Goal: Task Accomplishment & Management: Manage account settings

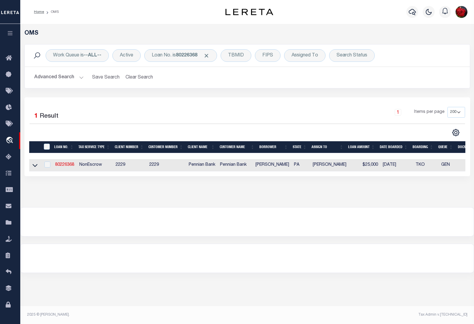
select select "200"
click at [64, 167] on link "80226368" at bounding box center [64, 165] width 19 height 4
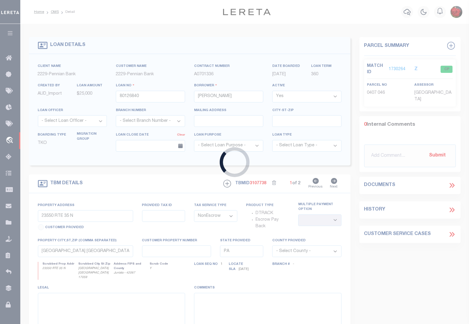
type input "80226368"
type input "[PERSON_NAME]"
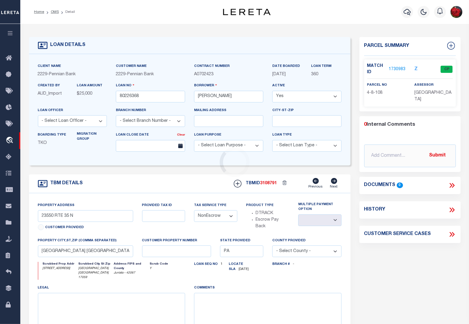
type input "[STREET_ADDRESS]"
select select
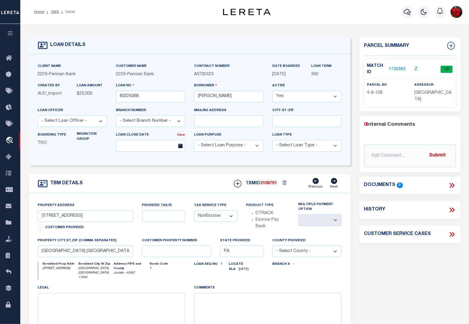
click at [398, 68] on link "1730983" at bounding box center [396, 69] width 17 height 6
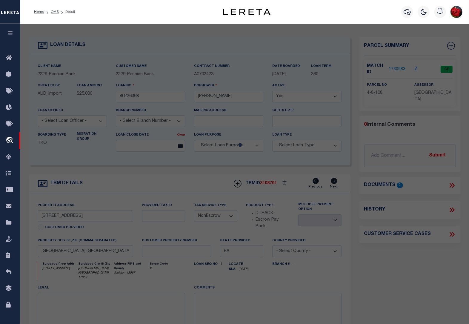
select select "AS"
select select
checkbox input "false"
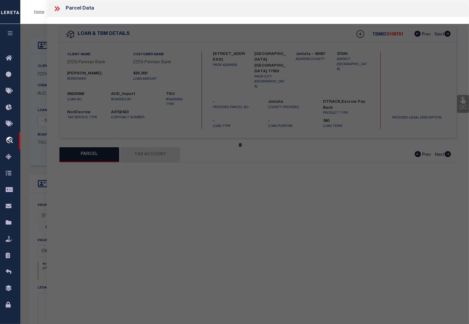
select select "CP"
type input "[PERSON_NAME] JC/O [PERSON_NAME]"
type input "[STREET_ADDRESS]"
checkbox input "false"
type input "PA"
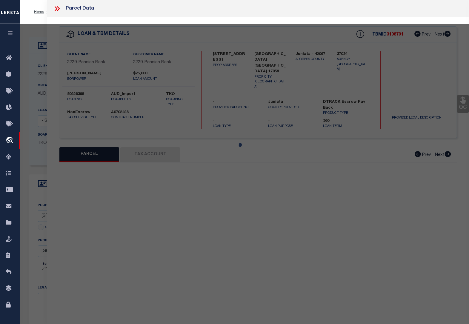
type textarea "2016 1482"
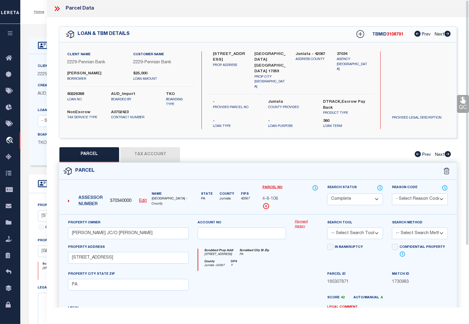
click at [151, 147] on button "Tax Account" at bounding box center [150, 154] width 60 height 15
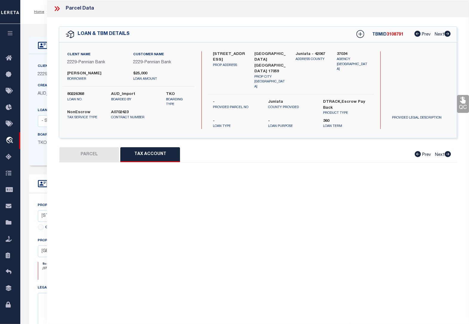
select select "100"
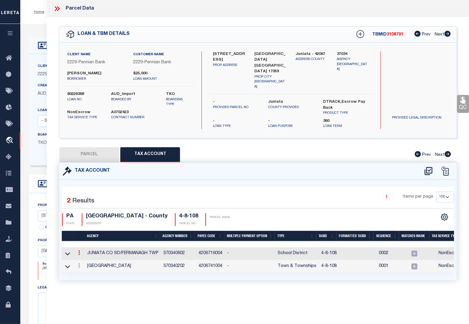
click at [78, 250] on icon at bounding box center [79, 252] width 2 height 5
click at [86, 259] on icon "" at bounding box center [85, 261] width 4 height 4
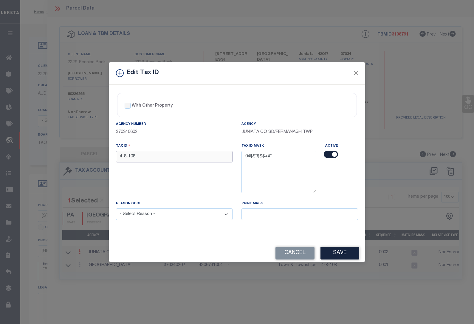
drag, startPoint x: 143, startPoint y: 157, endPoint x: 64, endPoint y: 159, distance: 78.5
click at [64, 159] on div "Edit Tax ID With Other Property With Other Property Type Temporary" at bounding box center [237, 162] width 474 height 324
type input "0408 108"
click at [135, 218] on select "- Select Reason - 099 - Other (Provide additional detail) ACT - Agency Changed …" at bounding box center [174, 214] width 117 height 12
select select "ACT"
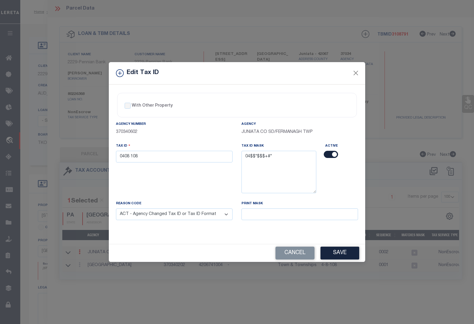
click at [116, 209] on select "- Select Reason - 099 - Other (Provide additional detail) ACT - Agency Changed …" at bounding box center [174, 214] width 117 height 12
click at [334, 251] on button "Save" at bounding box center [340, 252] width 39 height 13
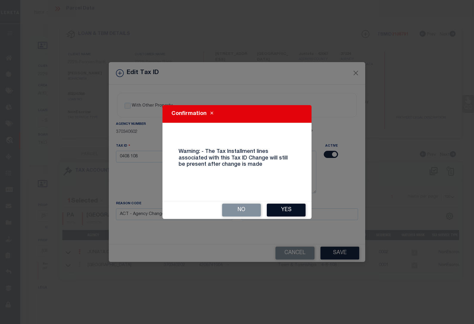
click at [281, 209] on button "Yes" at bounding box center [286, 209] width 39 height 13
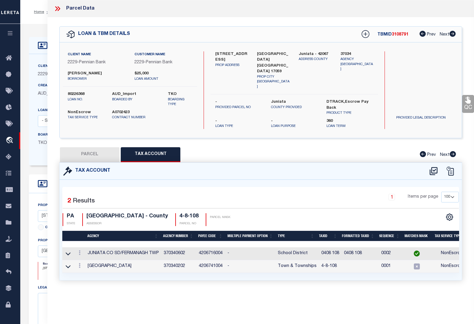
select select
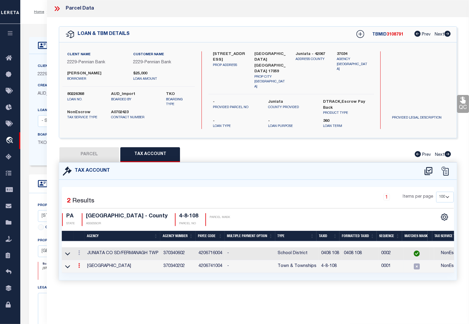
click at [78, 263] on icon at bounding box center [79, 265] width 2 height 5
click at [86, 272] on icon at bounding box center [85, 274] width 4 height 4
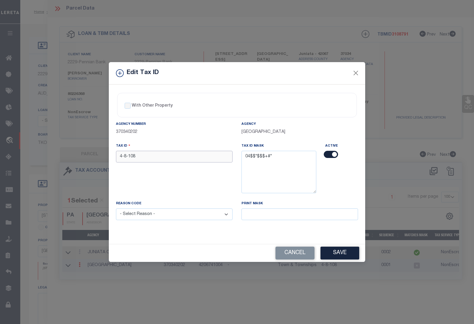
drag, startPoint x: 141, startPoint y: 155, endPoint x: 80, endPoint y: 149, distance: 61.7
click at [80, 149] on div "Edit Tax ID With Other Property With Other Property Type Temporary" at bounding box center [237, 162] width 474 height 324
type input "0408 108"
click at [154, 216] on select "- Select Reason - 099 - Other (Provide additional detail) ACT - Agency Changed …" at bounding box center [174, 214] width 117 height 12
select select "ACT"
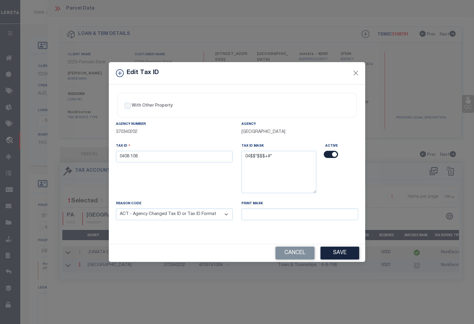
click at [116, 209] on select "- Select Reason - 099 - Other (Provide additional detail) ACT - Agency Changed …" at bounding box center [174, 214] width 117 height 12
click at [340, 252] on button "Save" at bounding box center [340, 252] width 39 height 13
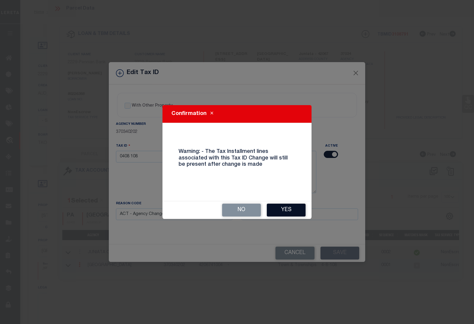
click at [293, 205] on button "Yes" at bounding box center [286, 209] width 39 height 13
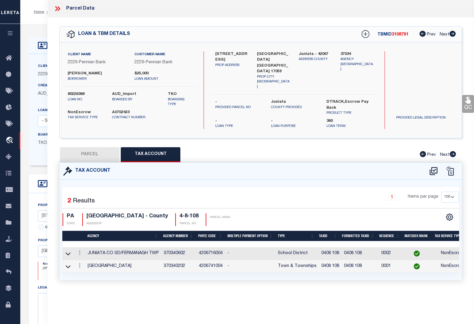
select select
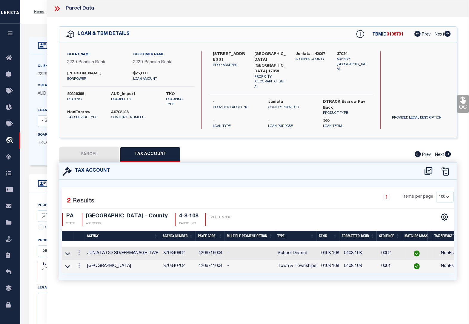
click at [58, 6] on icon at bounding box center [57, 9] width 8 height 8
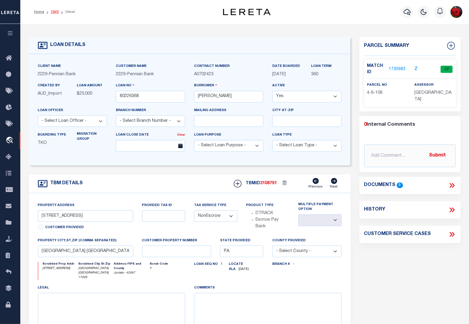
click at [53, 11] on link "OMS" at bounding box center [55, 12] width 8 height 4
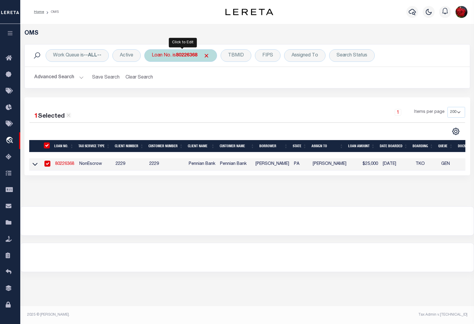
click at [183, 57] on b "80226368" at bounding box center [186, 55] width 21 height 5
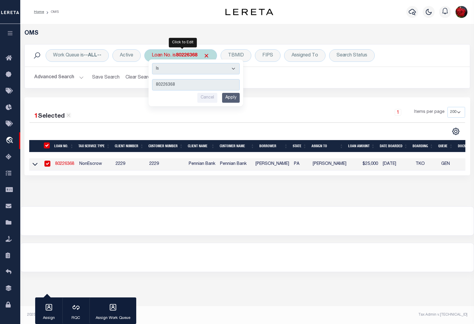
type input "80261860"
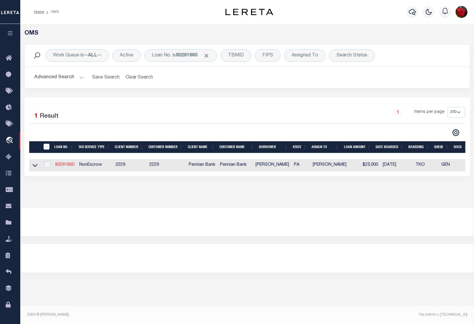
click at [63, 166] on link "80261860" at bounding box center [64, 165] width 19 height 4
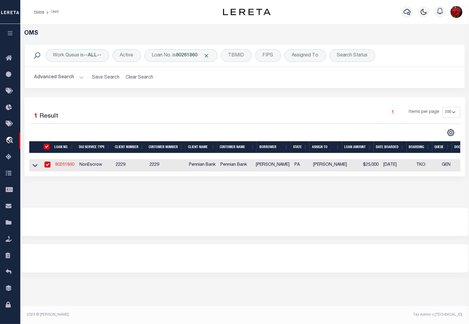
type input "80261860"
type input "[PERSON_NAME]"
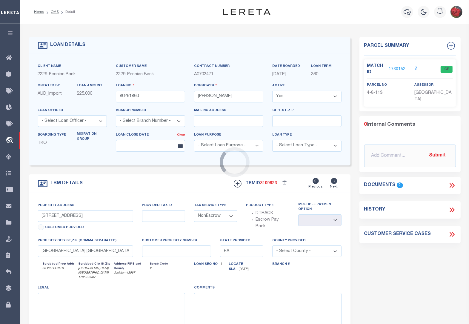
type input "86 WESSON CT"
select select
type input "[GEOGRAPHIC_DATA] [GEOGRAPHIC_DATA] 17059-8907"
select select
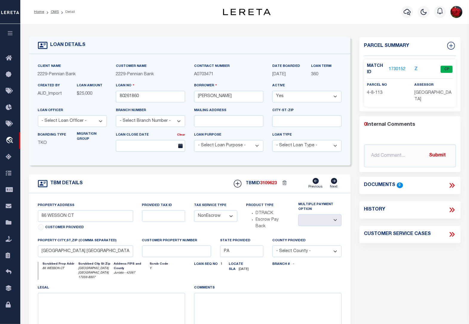
click at [399, 69] on link "1730152" at bounding box center [396, 69] width 17 height 6
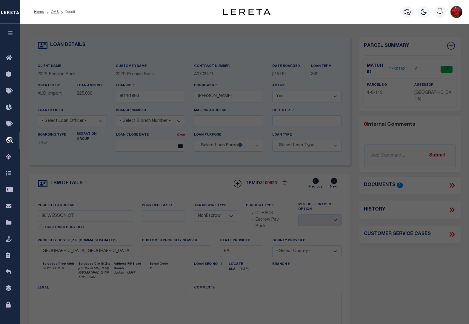
select select "AS"
checkbox input "false"
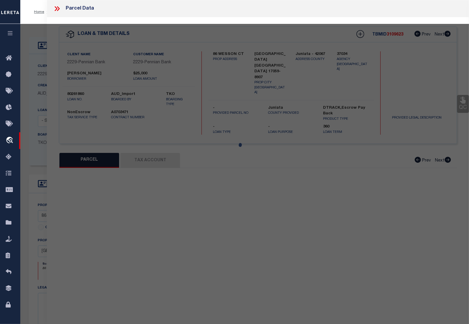
select select "CP"
type input "[PERSON_NAME]"
type input "86 WESSON CT"
checkbox input "false"
type input "[GEOGRAPHIC_DATA] , [GEOGRAPHIC_DATA] 17059"
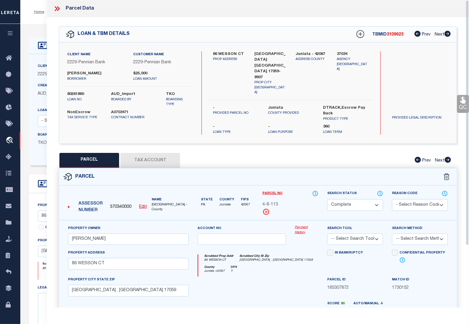
click at [150, 153] on button "Tax Account" at bounding box center [150, 160] width 60 height 15
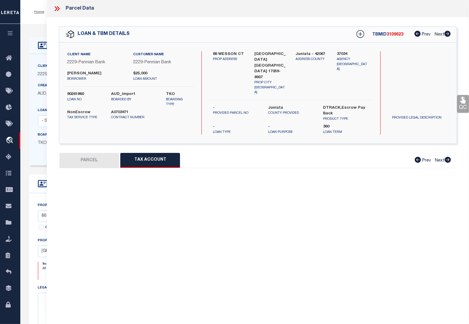
select select "100"
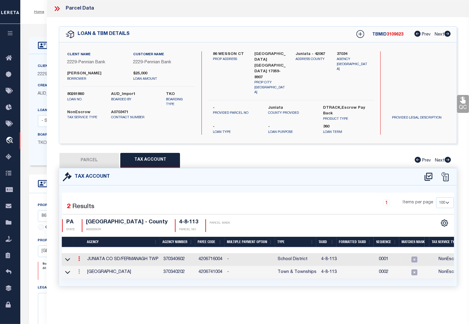
click at [78, 256] on icon at bounding box center [79, 258] width 2 height 5
click at [86, 265] on icon "" at bounding box center [85, 267] width 4 height 4
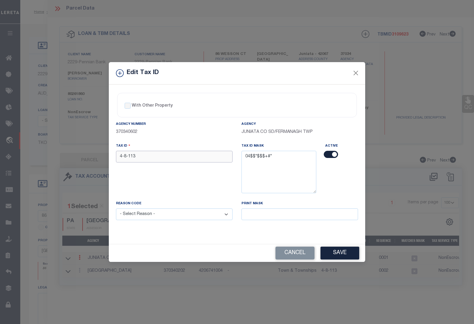
drag, startPoint x: 142, startPoint y: 159, endPoint x: 84, endPoint y: 154, distance: 57.8
click at [84, 154] on div "Edit Tax ID With Other Property With Other Property Type Temporary" at bounding box center [237, 162] width 474 height 324
paste input "0408"
type input "0408 113"
click at [149, 218] on select "- Select Reason - 099 - Other (Provide additional detail) ACT - Agency Changed …" at bounding box center [174, 214] width 117 height 12
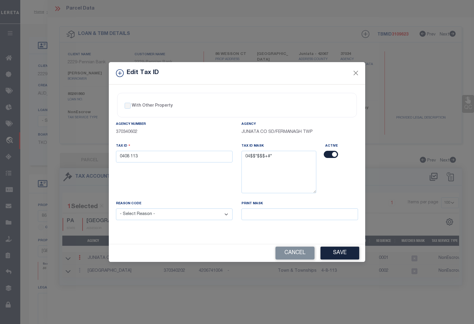
select select "ACT"
click at [116, 209] on select "- Select Reason - 099 - Other (Provide additional detail) ACT - Agency Changed …" at bounding box center [174, 214] width 117 height 12
click at [334, 257] on button "Save" at bounding box center [340, 252] width 39 height 13
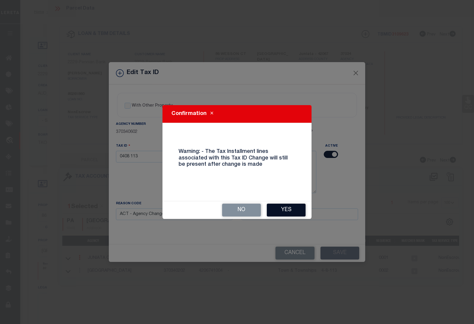
click at [282, 209] on button "Yes" at bounding box center [286, 209] width 39 height 13
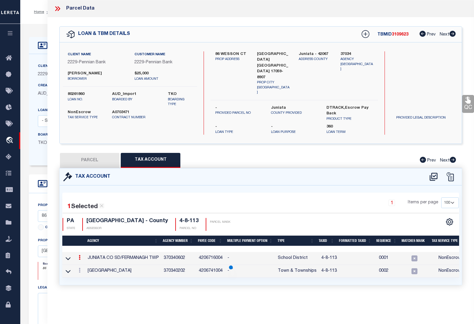
select select
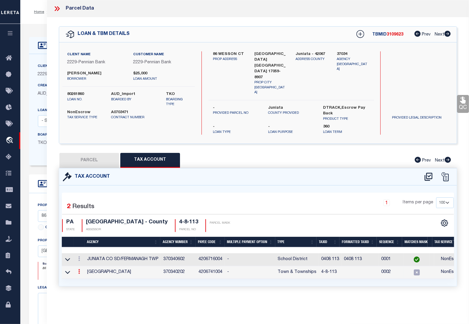
click at [80, 269] on icon at bounding box center [79, 271] width 2 height 5
click at [87, 278] on icon at bounding box center [85, 280] width 4 height 4
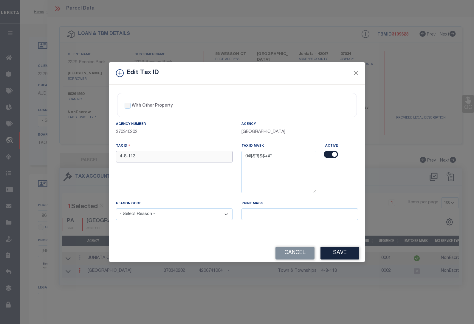
drag, startPoint x: 147, startPoint y: 155, endPoint x: 81, endPoint y: 157, distance: 66.3
click at [81, 157] on div "Edit Tax ID With Other Property With Other Property Type Temporary" at bounding box center [237, 162] width 474 height 324
paste input "0408"
type input "0408 113"
click at [150, 217] on select "- Select Reason - 099 - Other (Provide additional detail) ACT - Agency Changed …" at bounding box center [174, 214] width 117 height 12
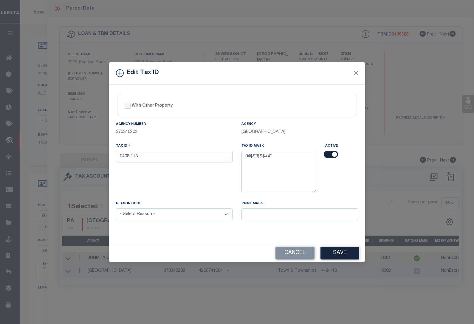
select select "ACT"
click at [116, 209] on select "- Select Reason - 099 - Other (Provide additional detail) ACT - Agency Changed …" at bounding box center [174, 214] width 117 height 12
click at [335, 251] on button "Save" at bounding box center [340, 252] width 39 height 13
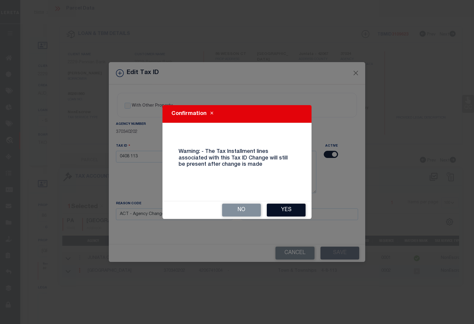
click at [290, 211] on button "Yes" at bounding box center [286, 209] width 39 height 13
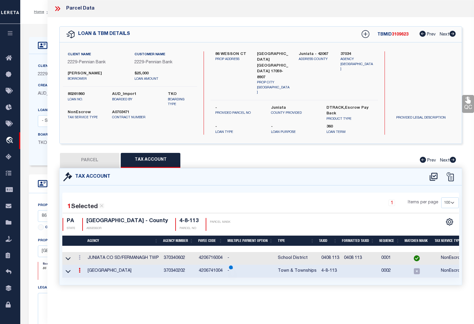
select select
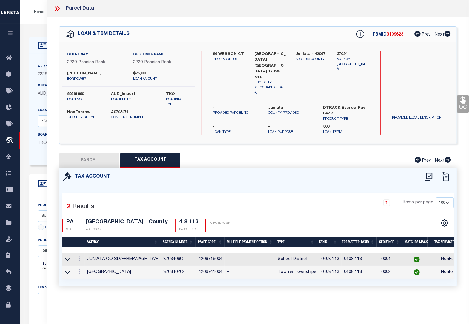
click at [36, 20] on div "Home OMS Detail Profile Sign out" at bounding box center [244, 12] width 448 height 24
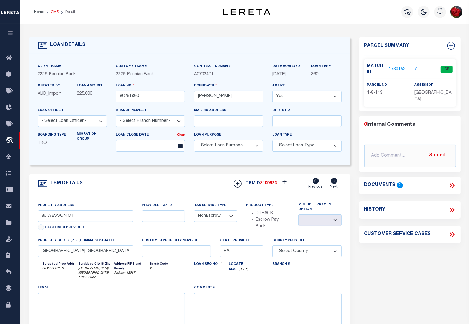
click at [58, 12] on link "OMS" at bounding box center [55, 12] width 8 height 4
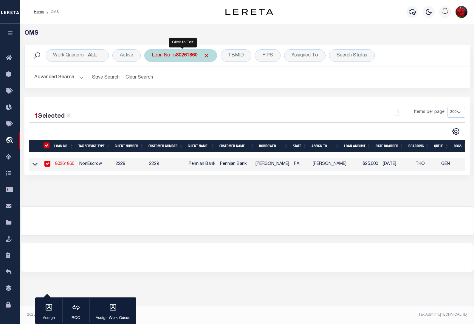
click at [183, 54] on b "80261860" at bounding box center [186, 55] width 21 height 5
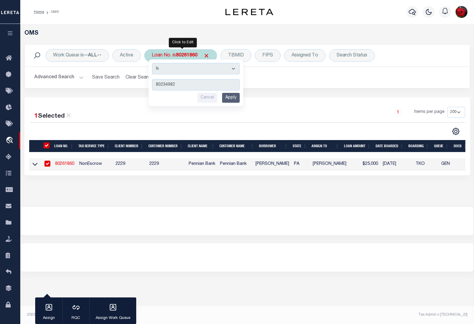
type input "80234982"
click at [231, 95] on input "Apply" at bounding box center [231, 98] width 18 height 10
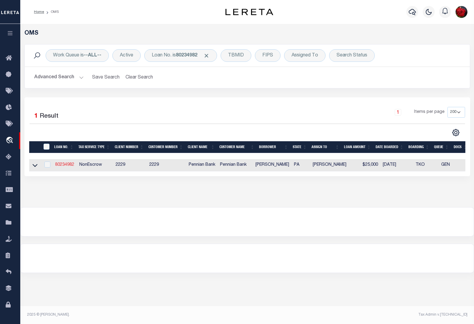
click at [67, 166] on link "80234982" at bounding box center [64, 165] width 19 height 4
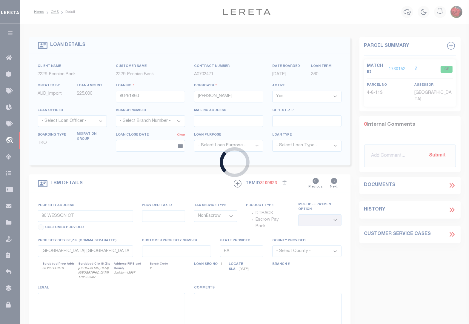
type input "80234982"
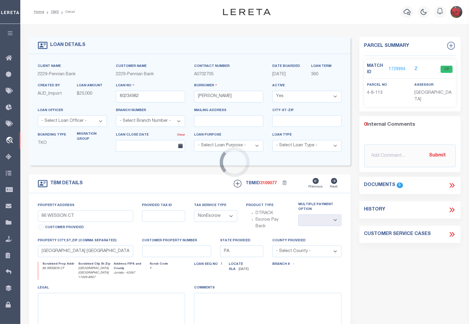
select select
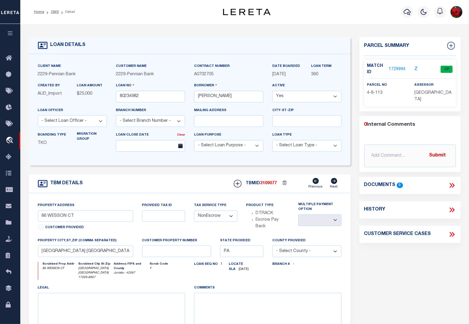
click at [395, 68] on link "1729994" at bounding box center [396, 69] width 17 height 6
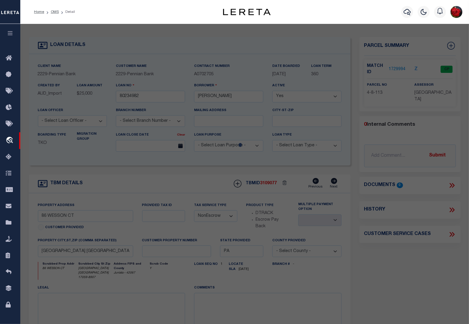
select select "AS"
checkbox input "false"
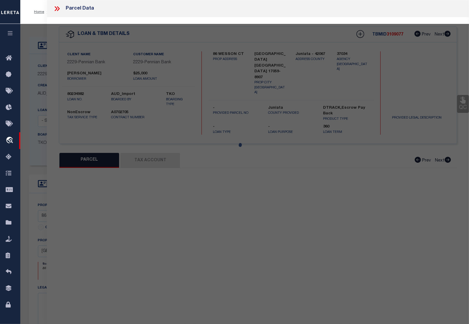
select select "CP"
type input "[PERSON_NAME]"
type input "86 WESSON CT"
checkbox input "false"
type input "[GEOGRAPHIC_DATA] , [GEOGRAPHIC_DATA] 17059"
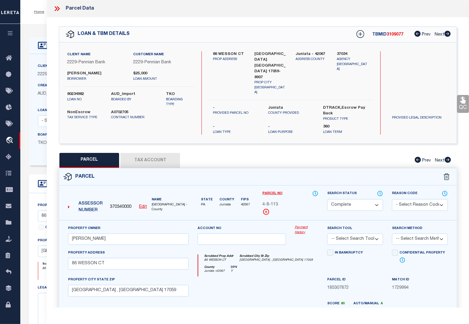
click at [162, 153] on button "Tax Account" at bounding box center [150, 160] width 60 height 15
select select "100"
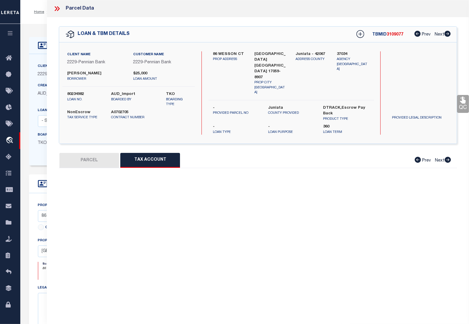
select select "100"
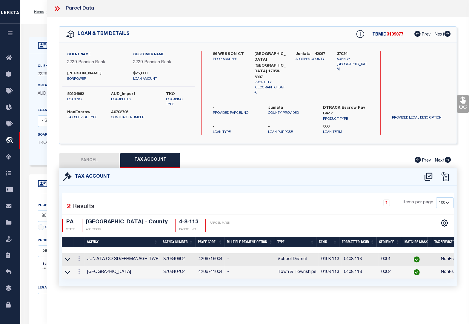
click at [44, 23] on div "Home OMS Detail Profile Sign out" at bounding box center [244, 12] width 448 height 24
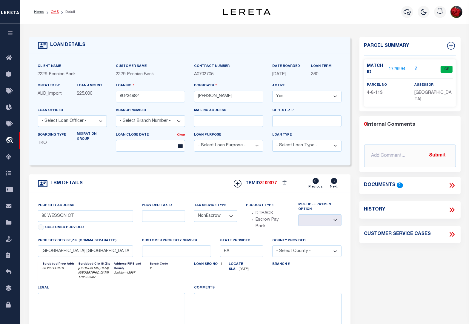
click at [54, 11] on link "OMS" at bounding box center [55, 12] width 8 height 4
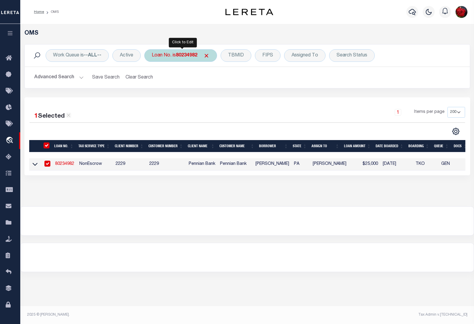
click at [182, 57] on b "80234982" at bounding box center [186, 55] width 21 height 5
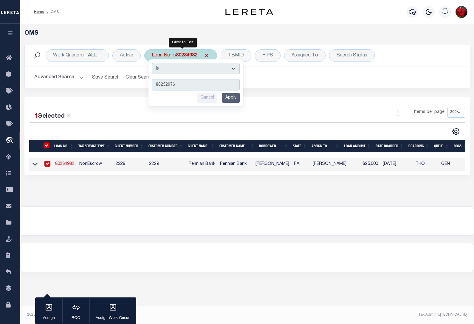
type input "80252976"
click at [236, 97] on input "Apply" at bounding box center [231, 98] width 18 height 10
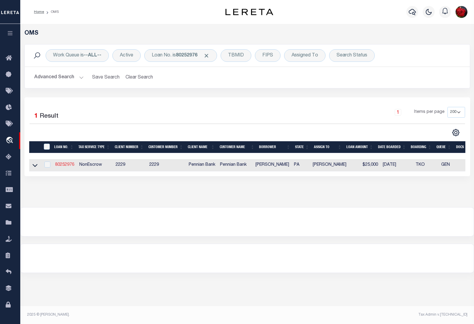
click at [63, 165] on link "80252976" at bounding box center [64, 165] width 19 height 4
type input "80252976"
type input "[PERSON_NAME]"
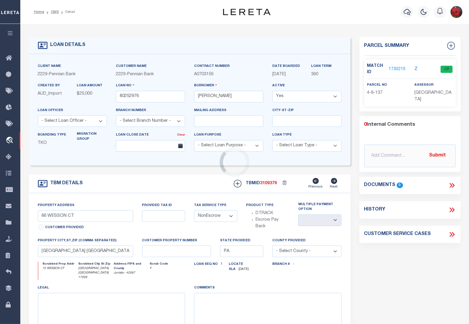
type input "72 WESSON CT"
select select
type input "[GEOGRAPHIC_DATA] [GEOGRAPHIC_DATA] 17059"
select select
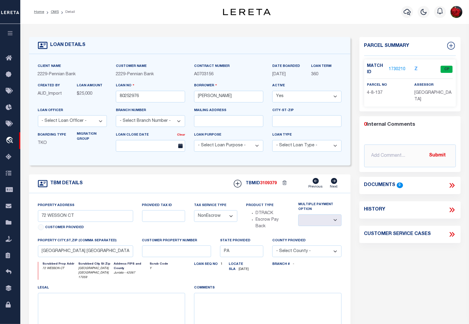
click at [399, 68] on link "1730210" at bounding box center [396, 69] width 17 height 6
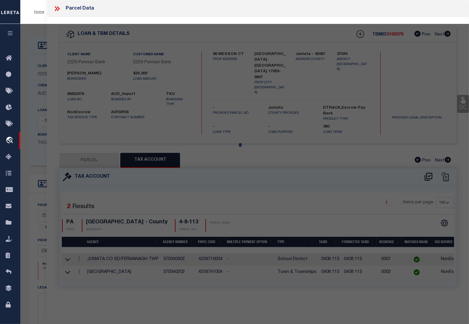
select select "AS"
checkbox input "false"
select select "CP"
type input "[PERSON_NAME] &ANGELA K"
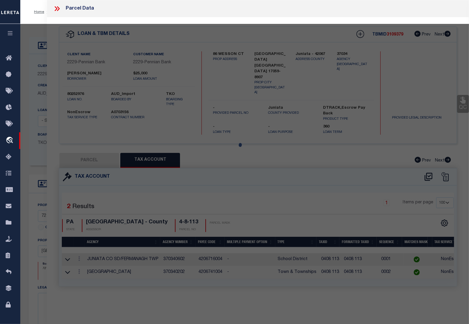
type input "72 WESSON CT"
checkbox input "false"
type input "[GEOGRAPHIC_DATA] , [GEOGRAPHIC_DATA] 17059"
type textarea "296 0206"
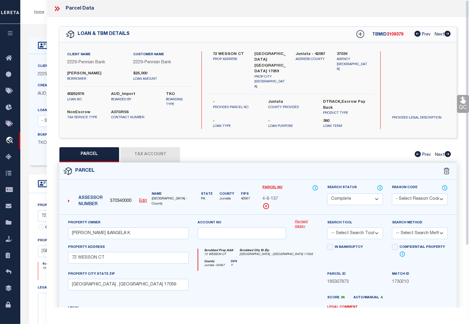
click at [166, 149] on button "Tax Account" at bounding box center [150, 154] width 60 height 15
select select "100"
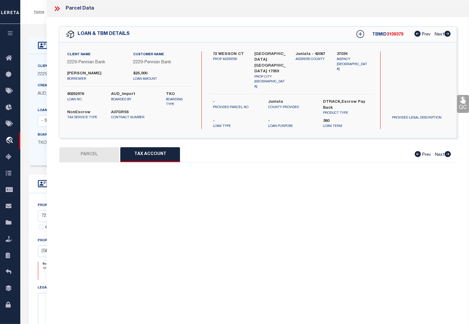
select select "100"
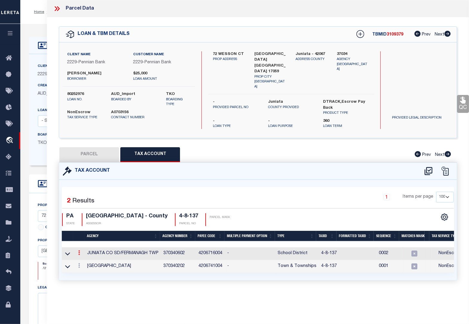
click at [79, 250] on icon at bounding box center [79, 252] width 2 height 5
click at [85, 259] on icon "" at bounding box center [85, 261] width 4 height 4
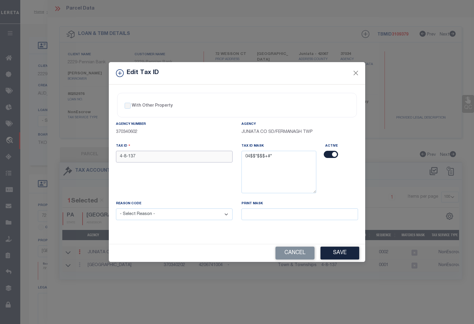
drag, startPoint x: 156, startPoint y: 155, endPoint x: 78, endPoint y: 162, distance: 78.4
click at [78, 162] on div "Edit Tax ID With Other Property With Other Property Type Temporary" at bounding box center [237, 162] width 474 height 324
paste input "0408"
type input "0408 137"
click at [152, 217] on select "- Select Reason - 099 - Other (Provide additional detail) ACT - Agency Changed …" at bounding box center [174, 214] width 117 height 12
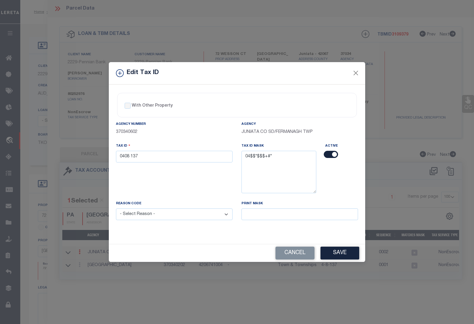
select select "ACT"
click at [116, 209] on select "- Select Reason - 099 - Other (Provide additional detail) ACT - Agency Changed …" at bounding box center [174, 214] width 117 height 12
click at [342, 255] on button "Save" at bounding box center [340, 252] width 39 height 13
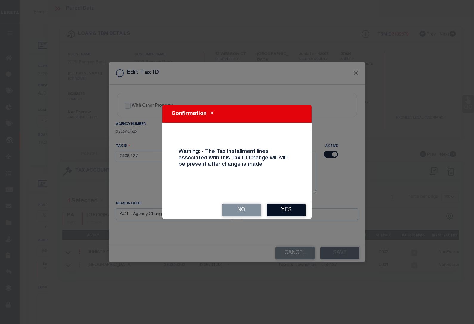
click at [291, 210] on button "Yes" at bounding box center [286, 209] width 39 height 13
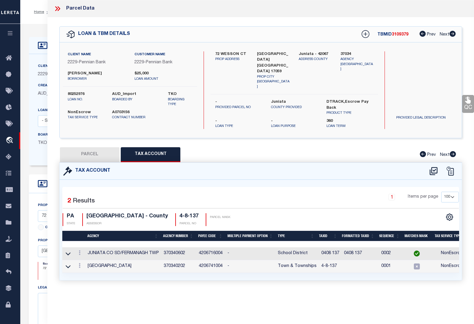
select select
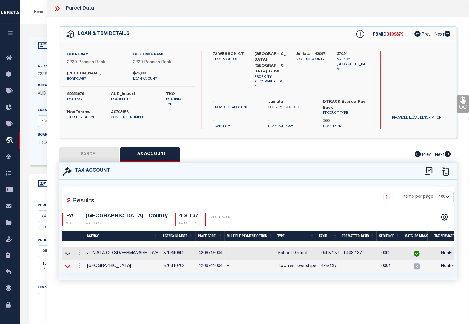
click at [69, 263] on icon at bounding box center [67, 266] width 5 height 6
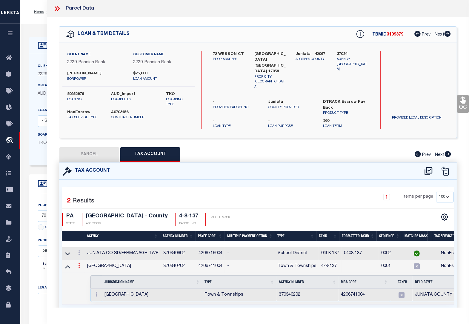
click at [78, 263] on icon at bounding box center [79, 265] width 2 height 5
click at [86, 272] on icon "" at bounding box center [85, 274] width 4 height 4
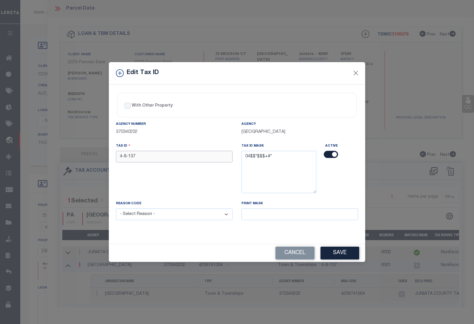
drag, startPoint x: 150, startPoint y: 157, endPoint x: 87, endPoint y: 156, distance: 62.4
click at [87, 156] on div "Edit Tax ID With Other Property With Other Property Type Temporary" at bounding box center [237, 162] width 474 height 324
paste input "0408"
type input "0408 137"
click at [156, 218] on select "- Select Reason - 099 - Other (Provide additional detail) ACT - Agency Changed …" at bounding box center [174, 214] width 117 height 12
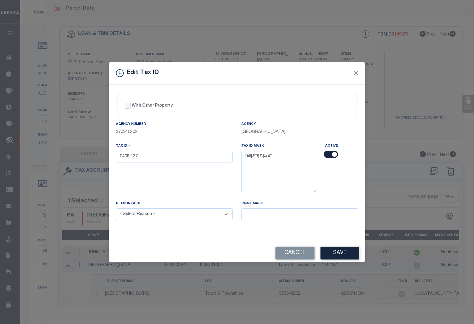
select select "ACT"
click at [116, 209] on select "- Select Reason - 099 - Other (Provide additional detail) ACT - Agency Changed …" at bounding box center [174, 214] width 117 height 12
click at [337, 254] on button "Save" at bounding box center [340, 252] width 39 height 13
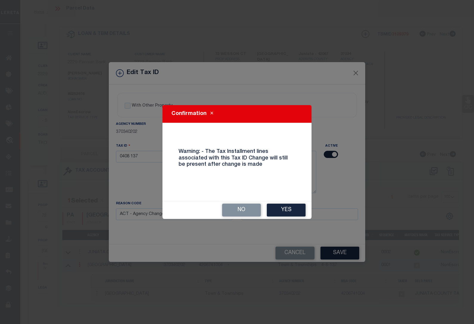
click at [289, 210] on button "Yes" at bounding box center [286, 209] width 39 height 13
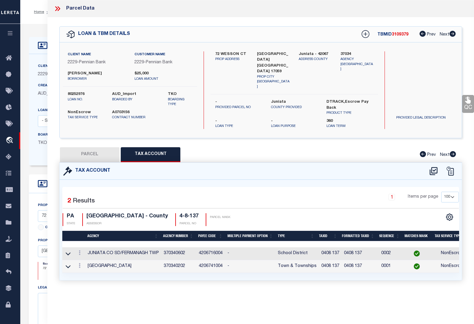
select select
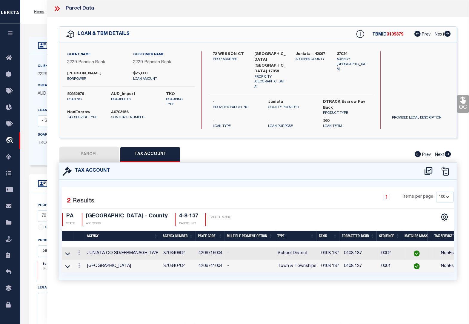
click at [32, 24] on div "LOAN DETAILS Client Name 2229" at bounding box center [244, 207] width 448 height 366
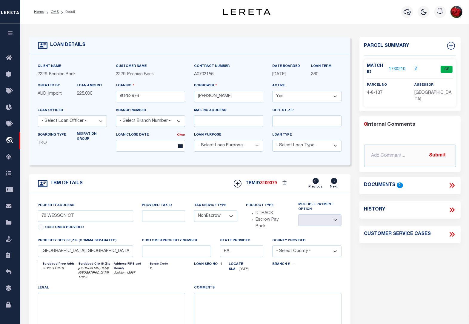
click at [51, 14] on li "OMS" at bounding box center [51, 11] width 15 height 5
click at [54, 10] on link "OMS" at bounding box center [55, 12] width 8 height 4
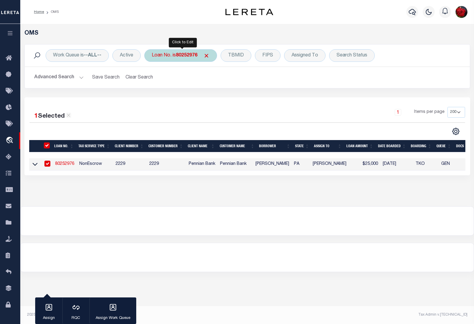
click at [184, 56] on b "80252976" at bounding box center [186, 55] width 21 height 5
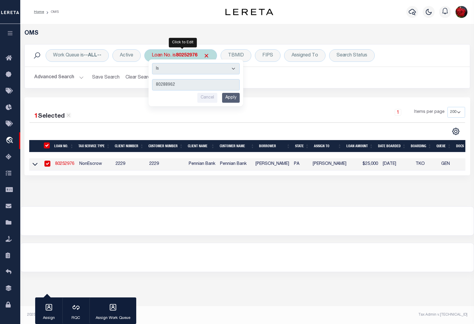
type input "80288962"
click at [231, 98] on input "Apply" at bounding box center [231, 98] width 18 height 10
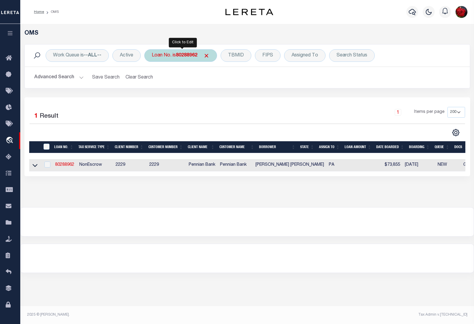
click at [189, 54] on b "80288962" at bounding box center [186, 55] width 21 height 5
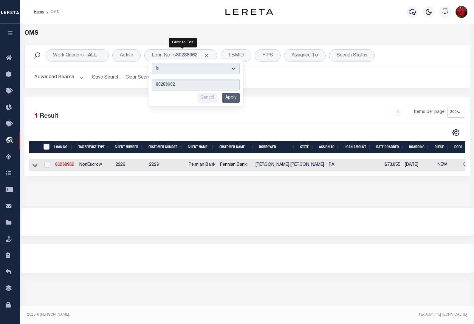
click at [75, 187] on div "OMS Work Queue is --ALL-- Active Loan No. is 80288962 Is Contains 80288962 Canc…" at bounding box center [247, 109] width 450 height 159
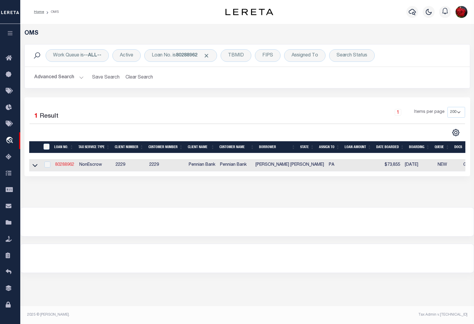
click at [64, 166] on link "80288962" at bounding box center [64, 165] width 19 height 4
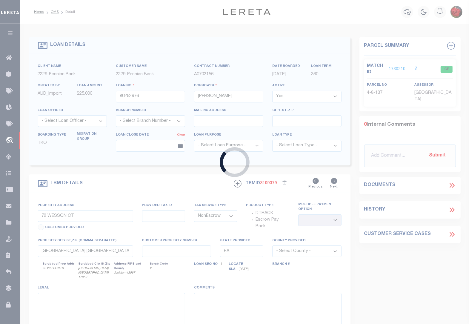
type input "80288962"
type input "[PERSON_NAME] [PERSON_NAME]"
select select "10"
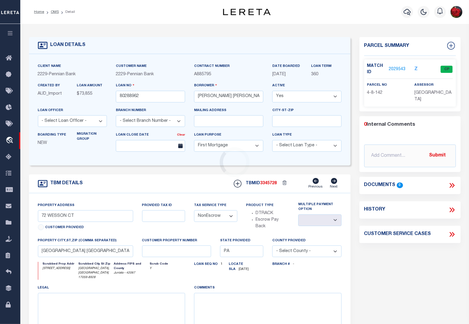
type input "[STREET_ADDRESS]"
type input "[PHONE_NUMBER]"
select select
type input "[GEOGRAPHIC_DATA], [GEOGRAPHIC_DATA] 17059-8928"
select select
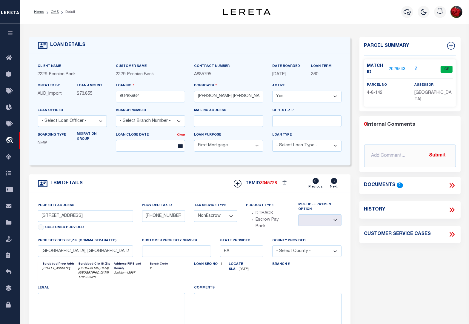
click at [399, 67] on link "2029543" at bounding box center [396, 69] width 17 height 6
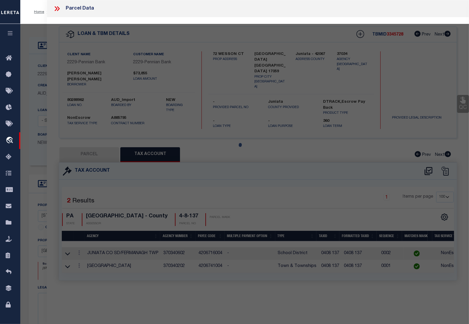
select select "AS"
checkbox input "false"
select select "CP"
type input "[PERSON_NAME] E &KARENA J"
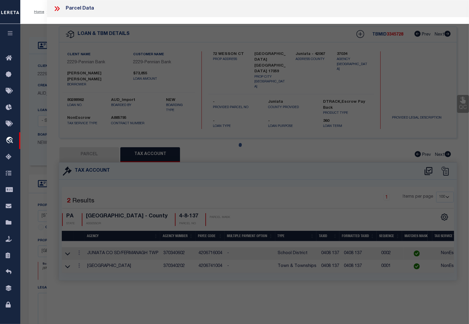
type input "[STREET_ADDRESS]"
checkbox input "false"
type input "[GEOGRAPHIC_DATA] , [GEOGRAPHIC_DATA] 17059"
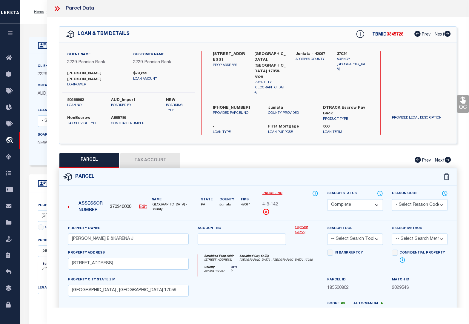
click at [167, 153] on button "Tax Account" at bounding box center [150, 160] width 60 height 15
select select "100"
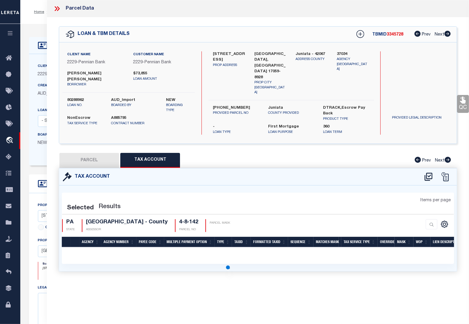
select select "100"
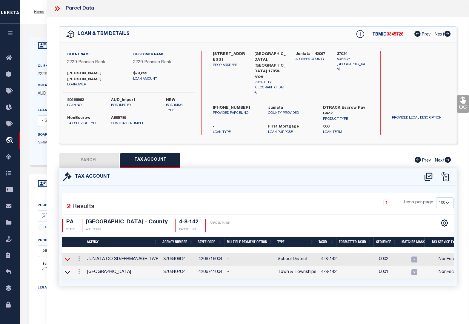
click at [68, 256] on icon at bounding box center [67, 259] width 5 height 6
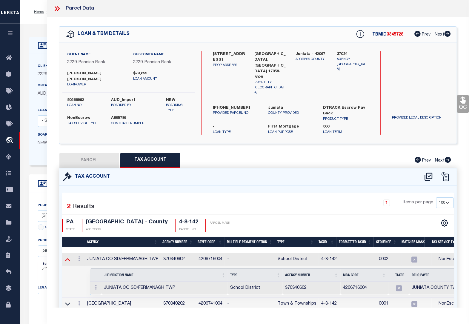
click at [66, 256] on icon at bounding box center [67, 259] width 5 height 6
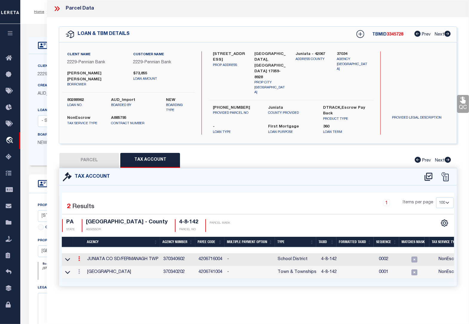
click at [79, 256] on icon at bounding box center [79, 258] width 2 height 5
click at [87, 265] on icon "" at bounding box center [85, 267] width 4 height 4
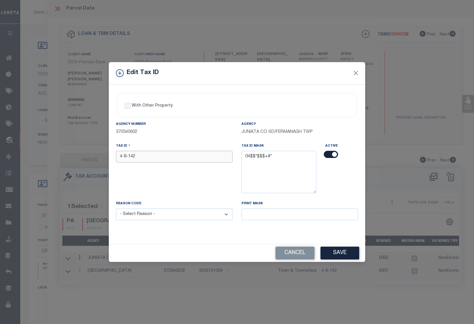
drag, startPoint x: 145, startPoint y: 155, endPoint x: 82, endPoint y: 156, distance: 62.7
click at [82, 156] on div "Edit Tax ID With Other Property With Other Property Type Temporary" at bounding box center [237, 162] width 474 height 324
paste input "0408"
type input "0408 142"
click at [148, 215] on select "- Select Reason - 099 - Other (Provide additional detail) ACT - Agency Changed …" at bounding box center [174, 214] width 117 height 12
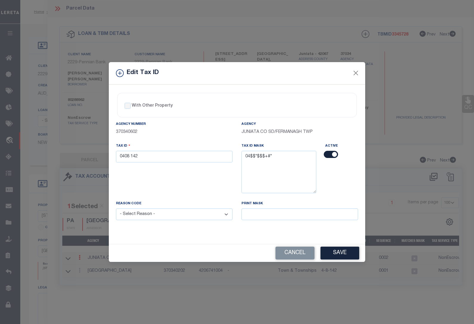
select select "ACT"
click at [116, 209] on select "- Select Reason - 099 - Other (Provide additional detail) ACT - Agency Changed …" at bounding box center [174, 214] width 117 height 12
click at [342, 256] on button "Save" at bounding box center [340, 252] width 39 height 13
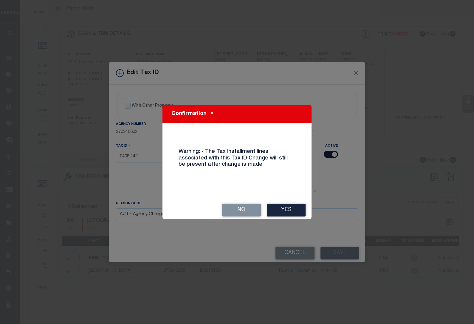
click at [289, 209] on button "Yes" at bounding box center [286, 209] width 39 height 13
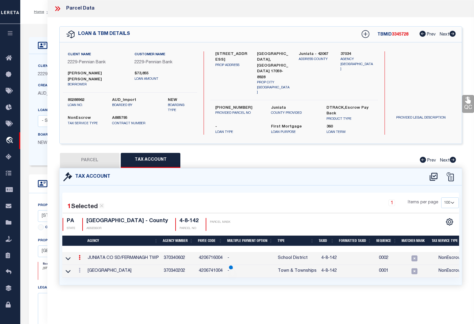
select select
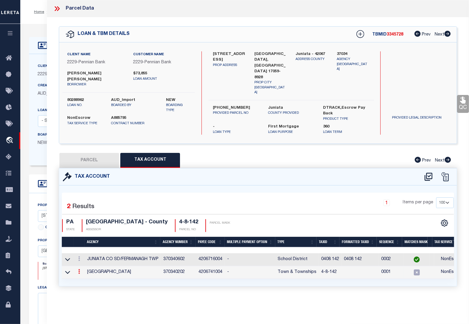
click at [78, 269] on icon at bounding box center [79, 271] width 2 height 5
click at [85, 278] on icon at bounding box center [85, 280] width 4 height 4
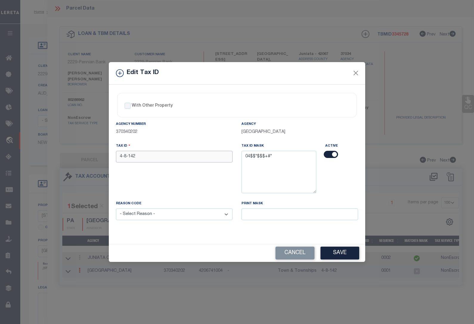
drag, startPoint x: 151, startPoint y: 157, endPoint x: 81, endPoint y: 157, distance: 69.5
click at [81, 157] on div "Edit Tax ID With Other Property With Other Property Type Temporary" at bounding box center [237, 162] width 474 height 324
paste input "0408"
type input "0408 142"
click at [173, 215] on select "- Select Reason - 099 - Other (Provide additional detail) ACT - Agency Changed …" at bounding box center [174, 214] width 117 height 12
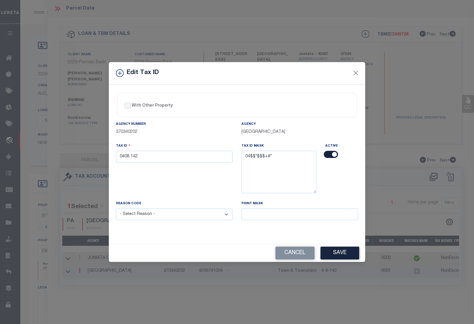
select select "ACT"
click at [116, 209] on select "- Select Reason - 099 - Other (Provide additional detail) ACT - Agency Changed …" at bounding box center [174, 214] width 117 height 12
click at [336, 253] on button "Save" at bounding box center [340, 252] width 39 height 13
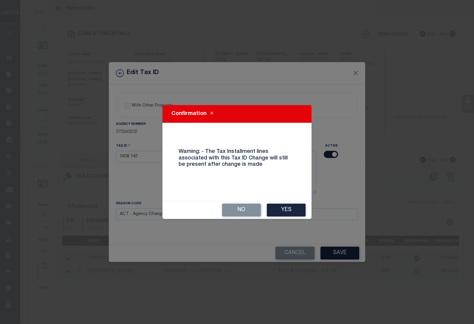
drag, startPoint x: 284, startPoint y: 211, endPoint x: 9, endPoint y: 210, distance: 274.8
click at [284, 211] on button "Yes" at bounding box center [286, 209] width 39 height 13
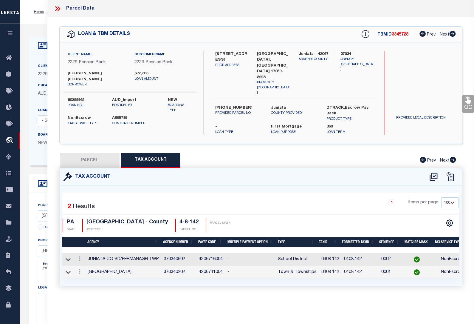
select select
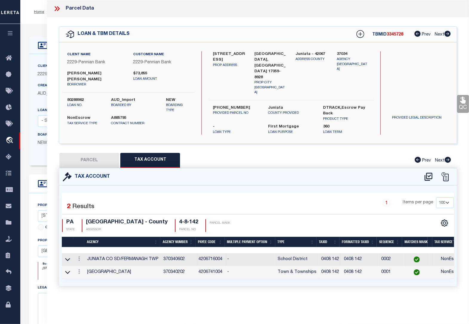
click at [56, 7] on icon at bounding box center [56, 8] width 3 height 5
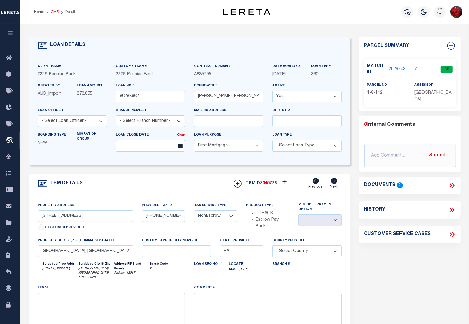
click at [54, 13] on link "OMS" at bounding box center [55, 12] width 8 height 4
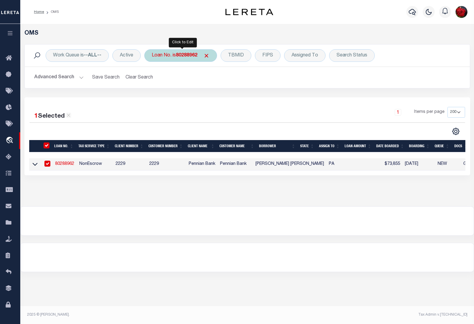
click at [193, 57] on b "80288962" at bounding box center [186, 55] width 21 height 5
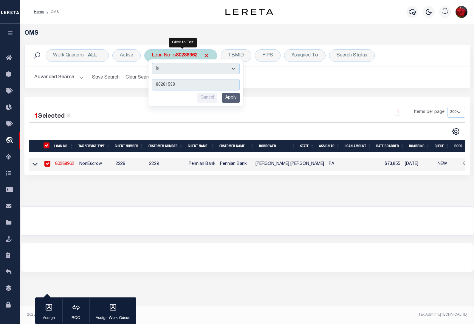
type input "80281538"
click at [236, 99] on input "Apply" at bounding box center [231, 98] width 18 height 10
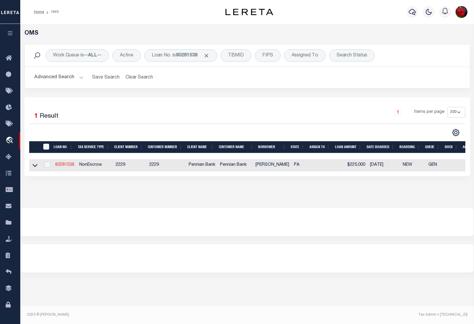
click at [62, 165] on link "80281538" at bounding box center [64, 165] width 19 height 4
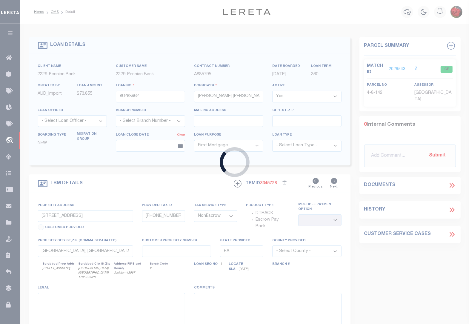
type input "80281538"
type input "[PERSON_NAME]"
select select
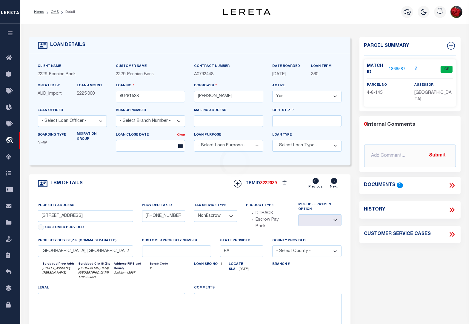
type input "[STREET_ADDRESS][PERSON_NAME]"
type input "4-8-145"
select select
type input "[GEOGRAPHIC_DATA], [GEOGRAPHIC_DATA] 17059-8053"
select select
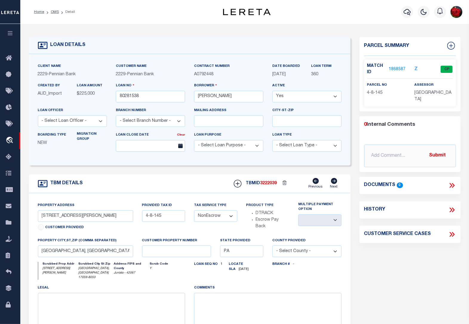
click at [399, 66] on link "1868587" at bounding box center [396, 69] width 17 height 6
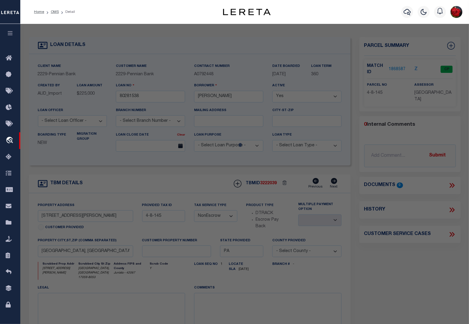
select select "AS"
checkbox input "false"
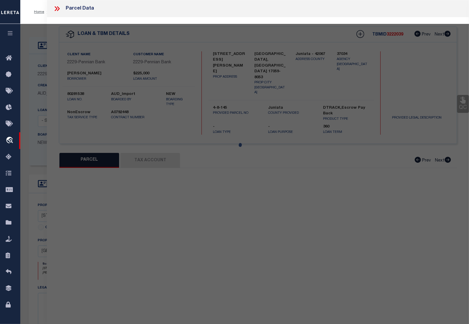
select select "CP"
type input "[PERSON_NAME] &AMY B"
type input "76 [PERSON_NAME] DR"
checkbox input "false"
type input "[GEOGRAPHIC_DATA] , [GEOGRAPHIC_DATA] 17059"
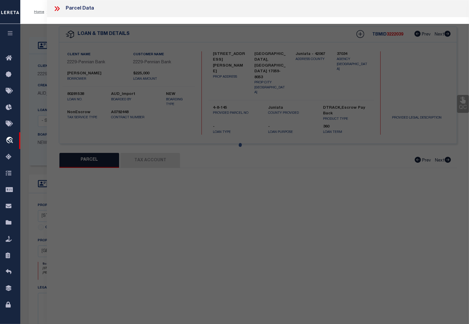
type textarea "335 0497"
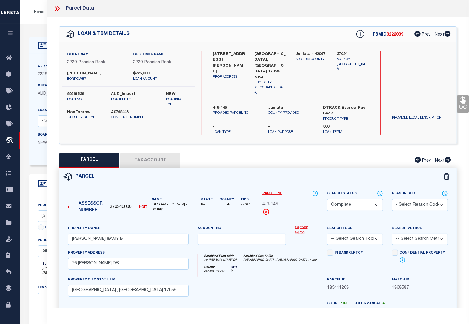
drag, startPoint x: 162, startPoint y: 148, endPoint x: 148, endPoint y: 146, distance: 13.8
click at [162, 153] on button "Tax Account" at bounding box center [150, 160] width 60 height 15
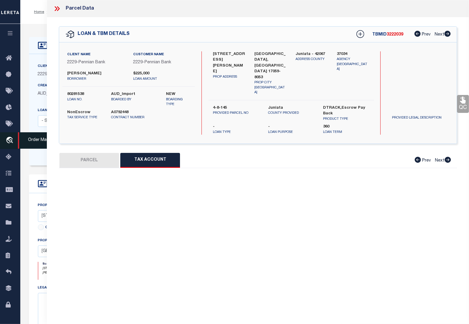
select select "100"
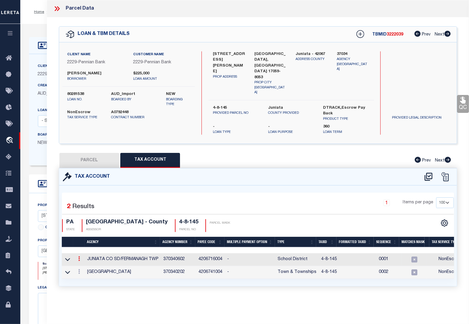
click at [79, 256] on icon at bounding box center [79, 258] width 2 height 5
click at [87, 265] on icon "" at bounding box center [85, 267] width 4 height 4
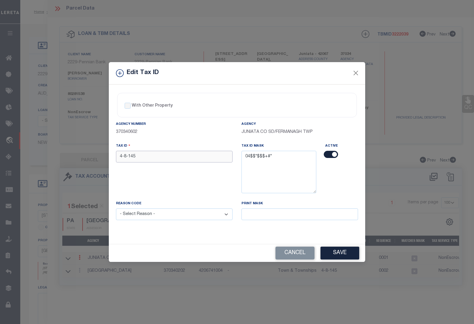
drag, startPoint x: 142, startPoint y: 156, endPoint x: 93, endPoint y: 159, distance: 48.7
click at [93, 159] on div "Edit Tax ID With Other Property With Other Property Type Temporary" at bounding box center [237, 162] width 474 height 324
paste input "0408"
type input "0408 145"
click at [140, 212] on select "- Select Reason - 099 - Other (Provide additional detail) ACT - Agency Changed …" at bounding box center [174, 214] width 117 height 12
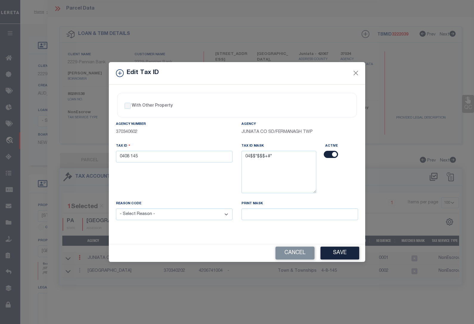
select select "ACT"
click at [116, 209] on select "- Select Reason - 099 - Other (Provide additional detail) ACT - Agency Changed …" at bounding box center [174, 214] width 117 height 12
click at [343, 255] on button "Save" at bounding box center [340, 252] width 39 height 13
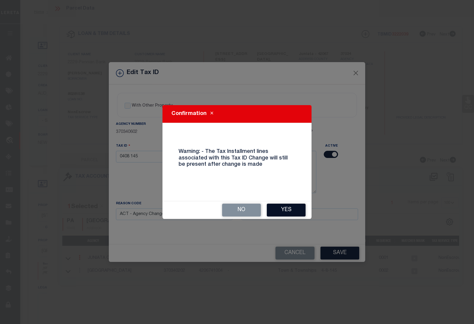
click at [288, 208] on button "Yes" at bounding box center [286, 209] width 39 height 13
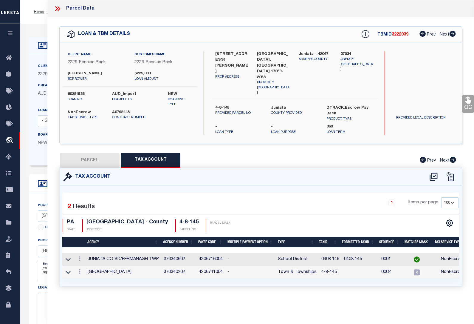
select select
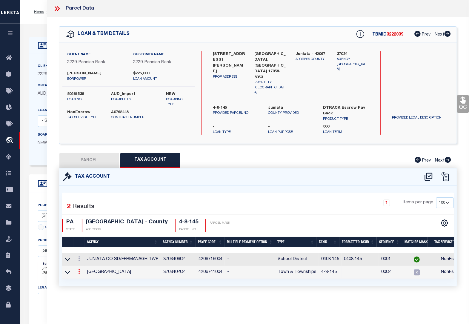
click at [80, 269] on icon at bounding box center [79, 271] width 2 height 5
click at [85, 276] on link at bounding box center [87, 281] width 22 height 10
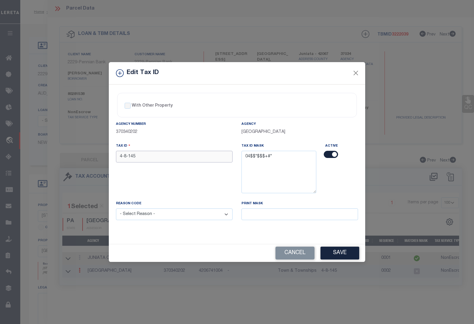
drag, startPoint x: 142, startPoint y: 155, endPoint x: 89, endPoint y: 155, distance: 53.4
click at [89, 155] on div "Edit Tax ID With Other Property With Other Property Type Temporary" at bounding box center [237, 162] width 474 height 324
paste input "0408"
type input "0408 145"
click at [158, 215] on select "- Select Reason - 099 - Other (Provide additional detail) ACT - Agency Changed …" at bounding box center [174, 214] width 117 height 12
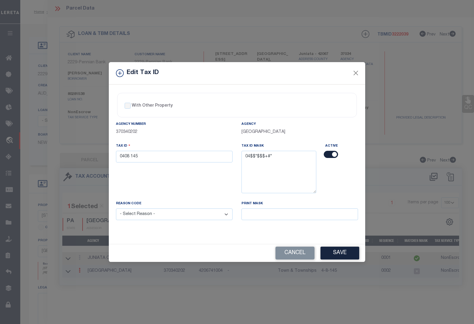
select select "ACT"
click at [116, 209] on select "- Select Reason - 099 - Other (Provide additional detail) ACT - Agency Changed …" at bounding box center [174, 214] width 117 height 12
click at [335, 254] on button "Save" at bounding box center [340, 252] width 39 height 13
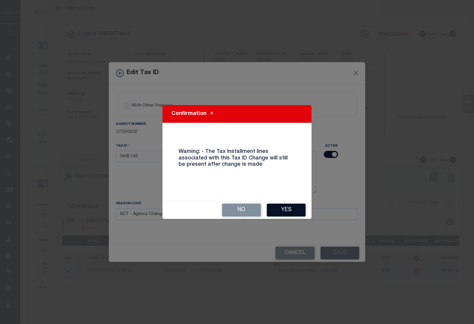
click at [291, 212] on button "Yes" at bounding box center [286, 209] width 39 height 13
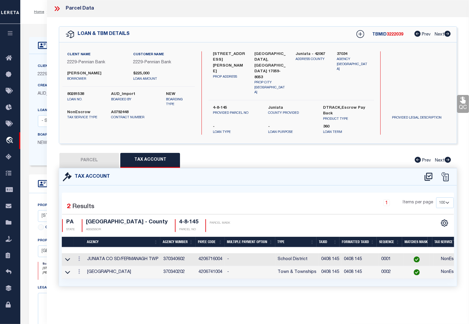
select select
click at [38, 21] on div "Home OMS Detail Profile Sign out" at bounding box center [244, 12] width 448 height 24
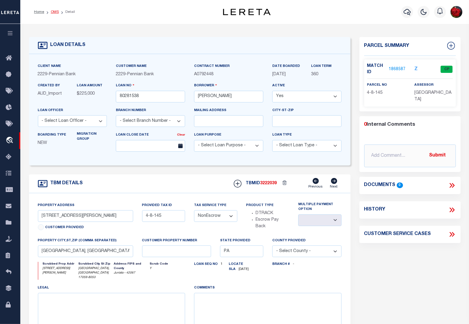
click at [55, 12] on link "OMS" at bounding box center [55, 12] width 8 height 4
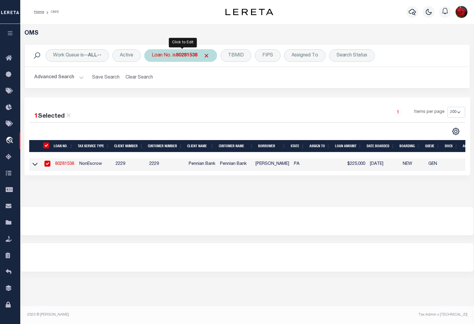
click at [190, 56] on b "80281538" at bounding box center [186, 55] width 21 height 5
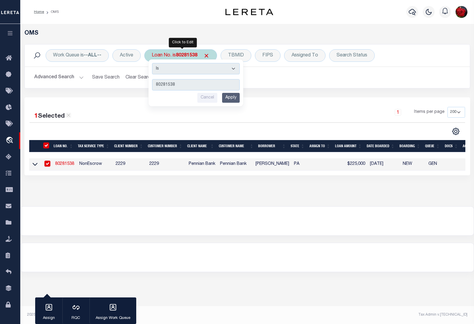
type input "80250293"
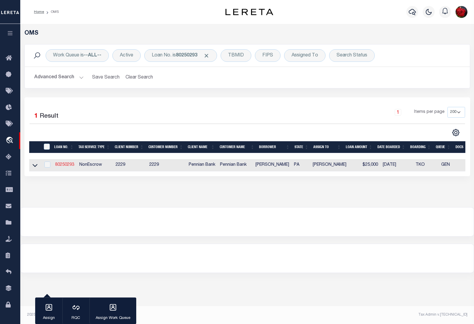
click at [68, 164] on link "80250293" at bounding box center [64, 165] width 19 height 4
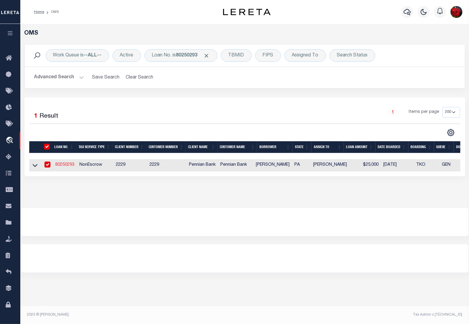
type input "80250293"
type input "[PERSON_NAME]"
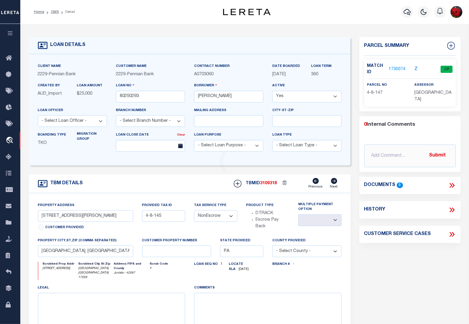
type input "[STREET_ADDRESS]"
select select
type input "[GEOGRAPHIC_DATA] [GEOGRAPHIC_DATA] 17059"
select select
click at [397, 67] on link "1730074" at bounding box center [396, 69] width 17 height 6
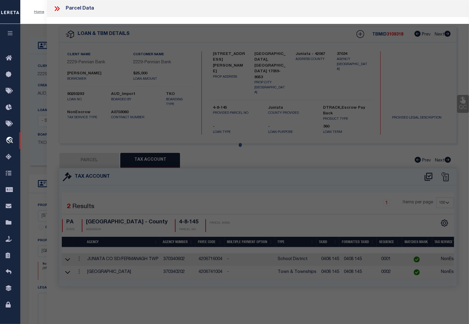
select select "AS"
checkbox input "false"
select select "CP"
type input "[PERSON_NAME] &ZIMMERMAN [PERSON_NAME]"
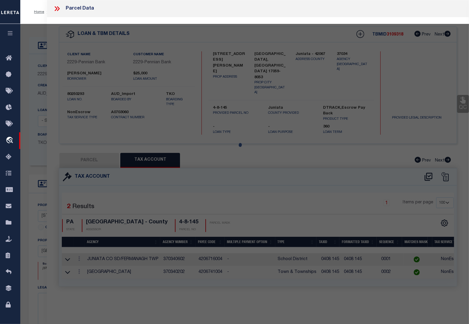
type input "[STREET_ADDRESS]"
checkbox input "false"
type input "PA"
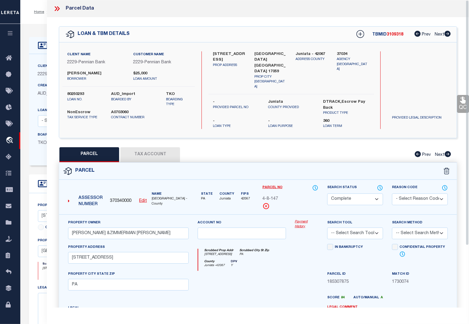
click at [150, 147] on button "Tax Account" at bounding box center [150, 154] width 60 height 15
select select "100"
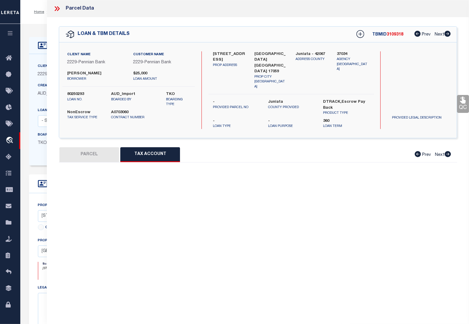
select select "100"
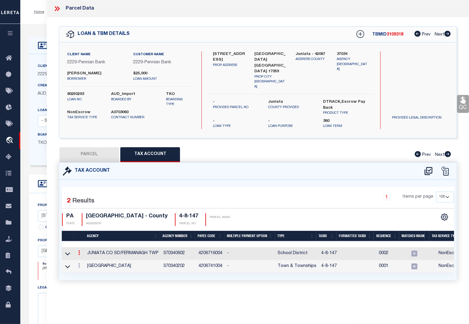
click at [78, 250] on icon at bounding box center [79, 252] width 2 height 5
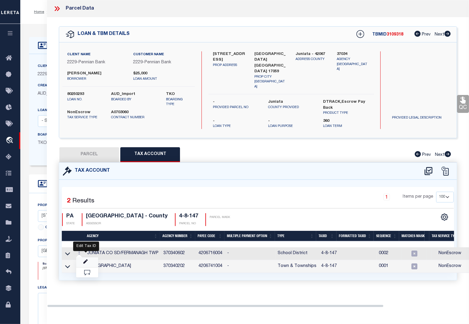
click at [85, 259] on icon "" at bounding box center [85, 261] width 4 height 4
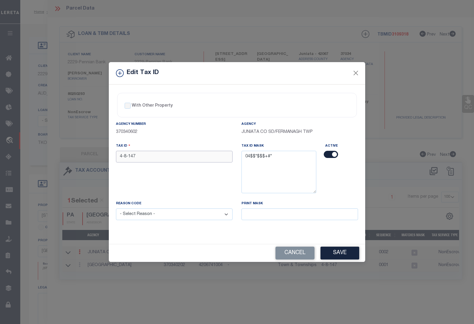
drag, startPoint x: 149, startPoint y: 160, endPoint x: 69, endPoint y: 156, distance: 81.0
click at [66, 156] on div "Edit Tax ID With Other Property With Other Property Type Temporary" at bounding box center [237, 162] width 474 height 324
paste input "0408"
type input "0408 147"
click at [142, 215] on select "- Select Reason - 099 - Other (Provide additional detail) ACT - Agency Changed …" at bounding box center [174, 214] width 117 height 12
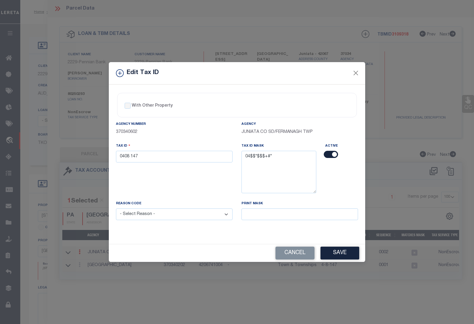
select select "ACT"
click at [116, 209] on select "- Select Reason - 099 - Other (Provide additional detail) ACT - Agency Changed …" at bounding box center [174, 214] width 117 height 12
click at [333, 255] on button "Save" at bounding box center [340, 252] width 39 height 13
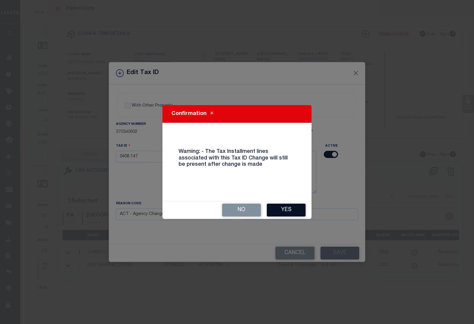
click at [288, 213] on button "Yes" at bounding box center [286, 209] width 39 height 13
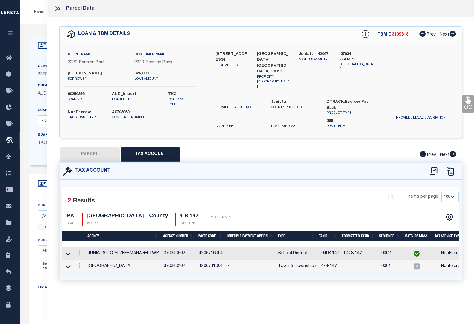
select select
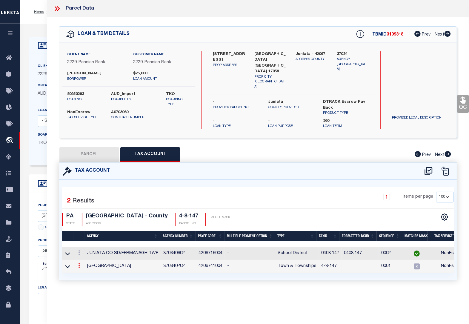
click at [78, 263] on icon at bounding box center [79, 265] width 2 height 5
click at [88, 270] on link at bounding box center [87, 275] width 22 height 10
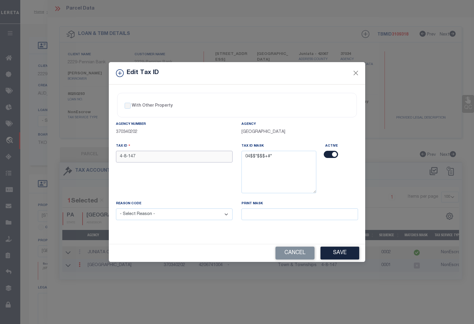
drag, startPoint x: 155, startPoint y: 154, endPoint x: 79, endPoint y: 155, distance: 76.4
click at [79, 155] on div "Edit Tax ID With Other Property With Other Property Type Temporary" at bounding box center [237, 162] width 474 height 324
paste input "0408"
type input "0408 147"
click at [144, 217] on select "- Select Reason - 099 - Other (Provide additional detail) ACT - Agency Changed …" at bounding box center [174, 214] width 117 height 12
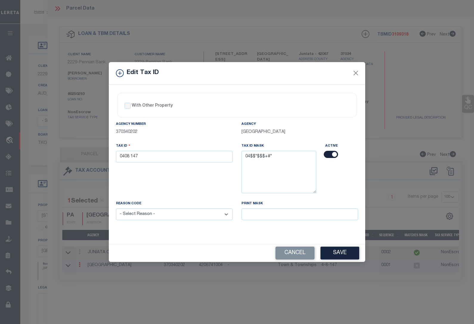
select select "ACT"
click at [116, 209] on select "- Select Reason - 099 - Other (Provide additional detail) ACT - Agency Changed …" at bounding box center [174, 214] width 117 height 12
click at [338, 256] on button "Save" at bounding box center [340, 252] width 39 height 13
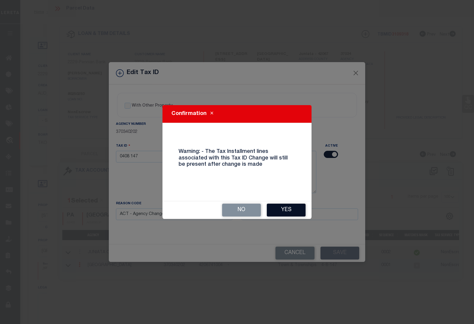
click at [292, 207] on button "Yes" at bounding box center [286, 209] width 39 height 13
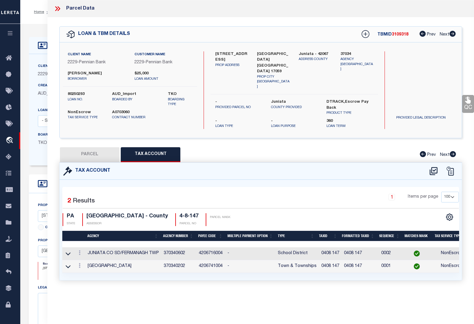
select select
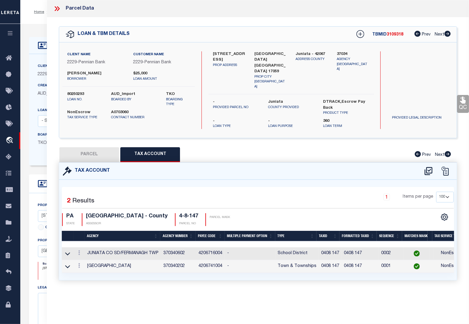
click at [35, 18] on div "Home OMS Detail Profile Sign out" at bounding box center [244, 12] width 448 height 24
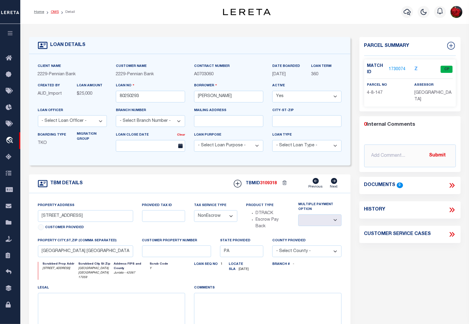
click at [53, 10] on link "OMS" at bounding box center [55, 12] width 8 height 4
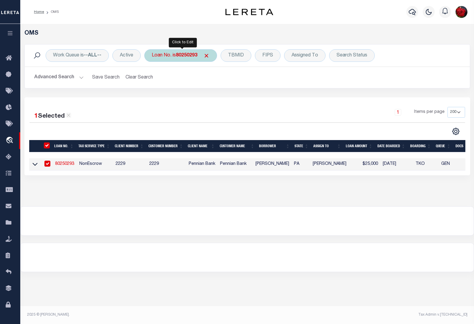
click at [191, 55] on b "80250293" at bounding box center [186, 55] width 21 height 5
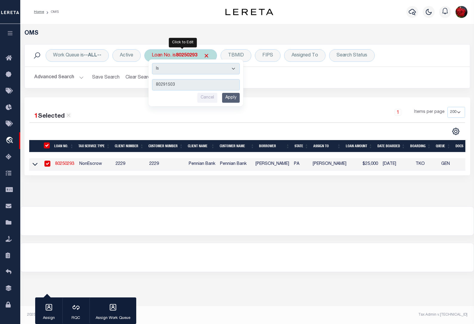
type input "80291503"
click at [232, 100] on input "Apply" at bounding box center [231, 98] width 18 height 10
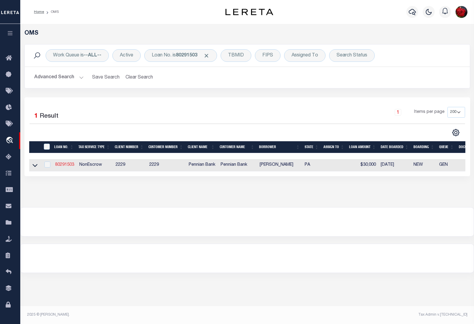
click at [62, 167] on link "80291503" at bounding box center [64, 165] width 19 height 4
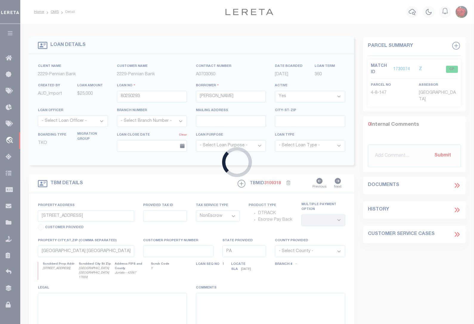
type input "80291503"
type input "[PERSON_NAME]"
select select "10"
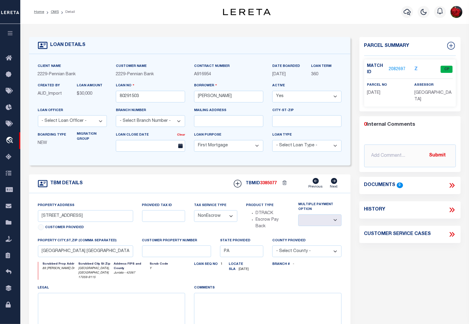
type input "89 [PERSON_NAME] Dr"
type input "04.09 .014.000"
click at [394, 69] on link "2082697" at bounding box center [396, 69] width 17 height 6
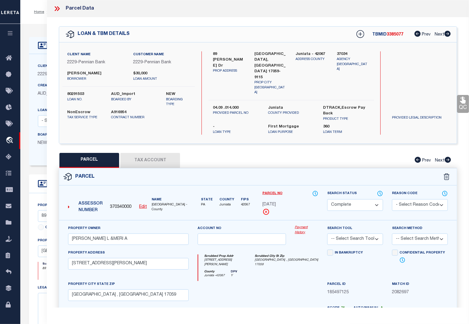
click at [140, 153] on button "Tax Account" at bounding box center [150, 160] width 60 height 15
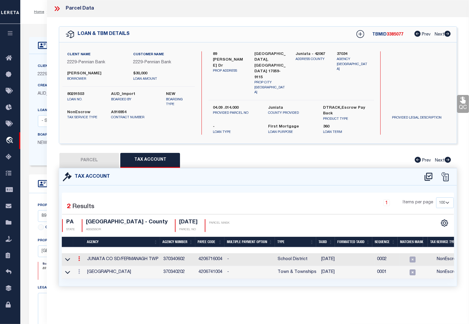
click at [79, 256] on icon at bounding box center [79, 258] width 2 height 5
click at [84, 265] on icon "" at bounding box center [85, 267] width 4 height 4
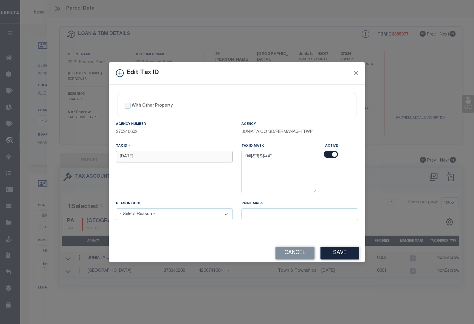
drag, startPoint x: 145, startPoint y: 157, endPoint x: 96, endPoint y: 156, distance: 48.7
click at [96, 156] on div "Edit Tax ID With Other Property With Other Property Type Temporary" at bounding box center [237, 162] width 474 height 324
paste input "0409 0"
click at [151, 215] on select "- Select Reason - 099 - Other (Provide additional detail) ACT - Agency Changed …" at bounding box center [174, 214] width 117 height 12
click at [116, 209] on select "- Select Reason - 099 - Other (Provide additional detail) ACT - Agency Changed …" at bounding box center [174, 214] width 117 height 12
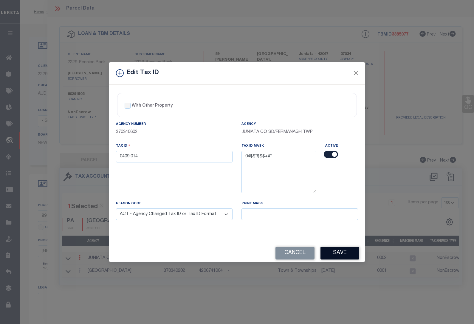
click at [338, 253] on button "Save" at bounding box center [340, 252] width 39 height 13
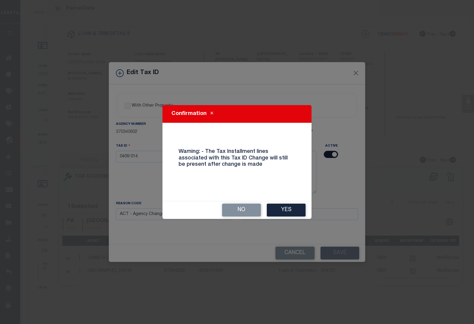
click at [293, 210] on button "Yes" at bounding box center [286, 209] width 39 height 13
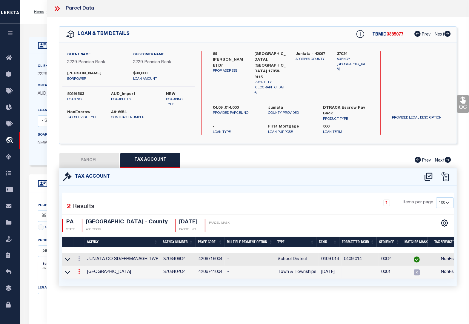
click at [78, 269] on icon at bounding box center [79, 271] width 2 height 5
click at [87, 278] on icon at bounding box center [85, 280] width 4 height 4
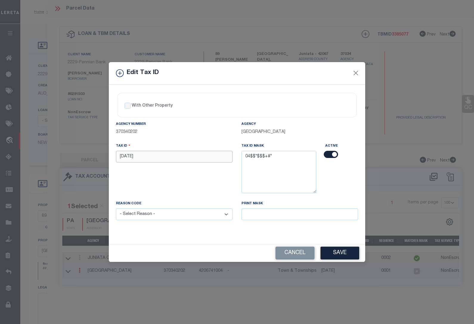
drag, startPoint x: 144, startPoint y: 155, endPoint x: 99, endPoint y: 157, distance: 44.8
click at [99, 157] on div "Edit Tax ID With Other Property With Other Property Type Temporary" at bounding box center [237, 162] width 474 height 324
paste input "0409 0"
click at [152, 215] on select "- Select Reason - 099 - Other (Provide additional detail) ACT - Agency Changed …" at bounding box center [174, 214] width 117 height 12
click at [116, 209] on select "- Select Reason - 099 - Other (Provide additional detail) ACT - Agency Changed …" at bounding box center [174, 214] width 117 height 12
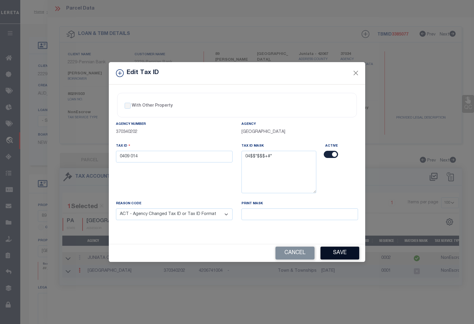
click at [333, 253] on button "Save" at bounding box center [340, 252] width 39 height 13
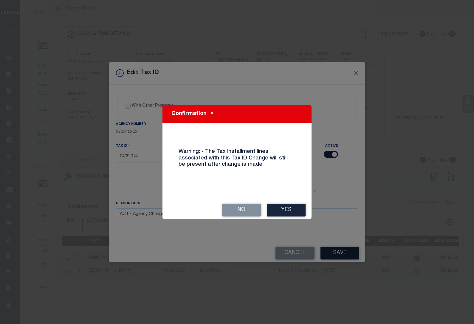
click at [281, 211] on button "Yes" at bounding box center [286, 209] width 39 height 13
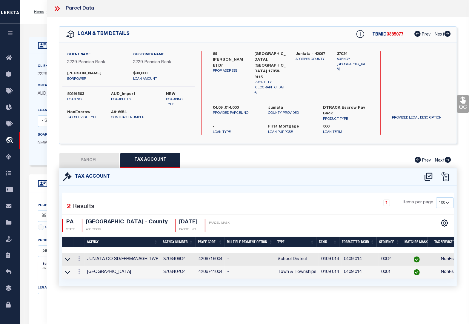
click at [38, 22] on div "Home OMS Detail Profile Sign out" at bounding box center [244, 12] width 448 height 24
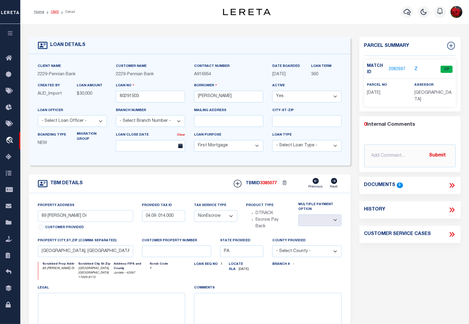
click at [57, 10] on link "OMS" at bounding box center [55, 12] width 8 height 4
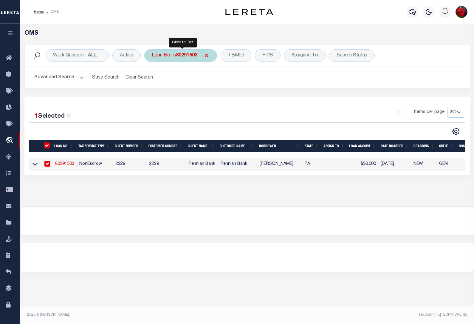
click at [188, 57] on b "80291503" at bounding box center [186, 55] width 21 height 5
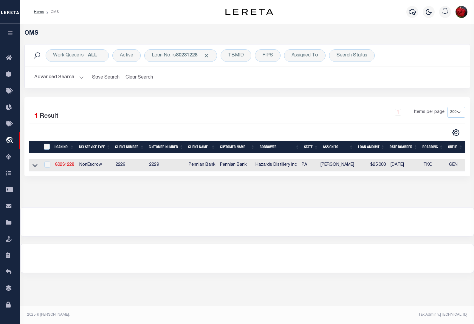
click at [67, 171] on td "80231228" at bounding box center [65, 165] width 24 height 12
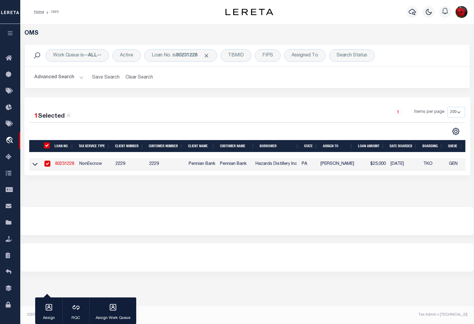
click at [66, 164] on link "80231228" at bounding box center [64, 164] width 19 height 4
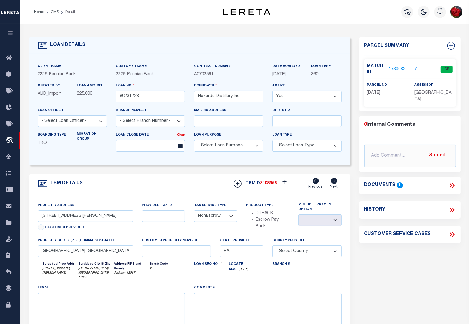
click at [395, 69] on link "1730082" at bounding box center [396, 69] width 17 height 6
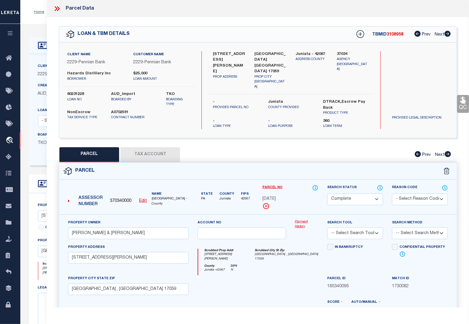
click at [139, 147] on button "Tax Account" at bounding box center [150, 154] width 60 height 15
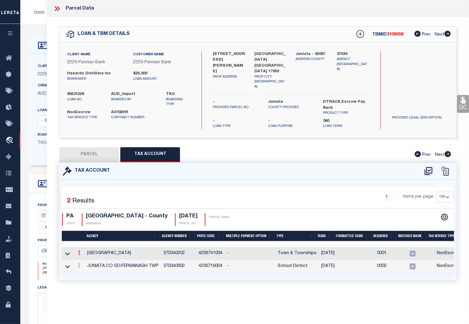
click at [78, 250] on icon at bounding box center [79, 252] width 2 height 5
click at [86, 259] on icon "" at bounding box center [85, 261] width 4 height 4
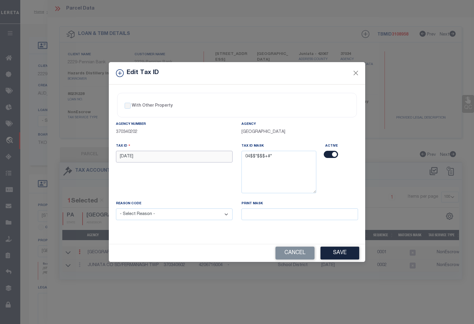
drag, startPoint x: 139, startPoint y: 158, endPoint x: 99, endPoint y: 158, distance: 39.4
click at [99, 158] on div "Edit Tax ID With Other Property With Other Property Type Temporary" at bounding box center [237, 162] width 474 height 324
paste input "0409 0"
click at [148, 216] on select "- Select Reason - 099 - Other (Provide additional detail) ACT - Agency Changed …" at bounding box center [174, 214] width 117 height 12
click at [116, 209] on select "- Select Reason - 099 - Other (Provide additional detail) ACT - Agency Changed …" at bounding box center [174, 214] width 117 height 12
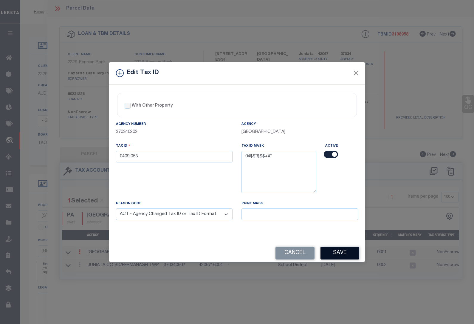
click at [344, 252] on button "Save" at bounding box center [340, 252] width 39 height 13
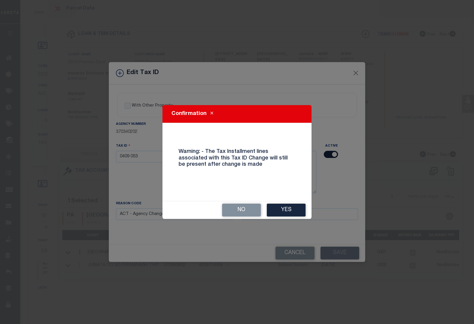
click at [291, 207] on button "Yes" at bounding box center [286, 209] width 39 height 13
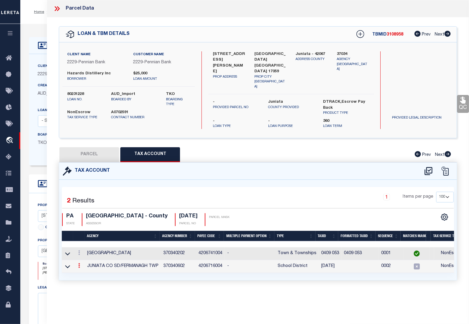
click at [79, 263] on icon at bounding box center [79, 265] width 2 height 5
click at [86, 272] on icon at bounding box center [85, 274] width 4 height 4
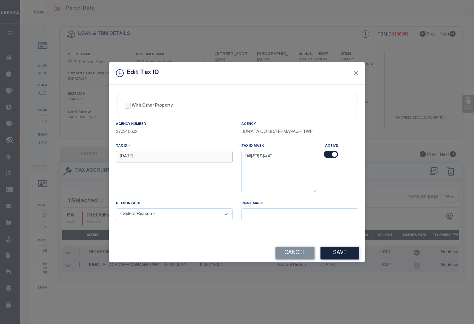
drag, startPoint x: 147, startPoint y: 156, endPoint x: 96, endPoint y: 153, distance: 51.4
click at [96, 153] on div "Edit Tax ID With Other Property With Other Property Type Temporary" at bounding box center [237, 162] width 474 height 324
paste input "0409 0"
click at [153, 212] on select "- Select Reason - 099 - Other (Provide additional detail) ACT - Agency Changed …" at bounding box center [174, 214] width 117 height 12
click at [116, 209] on select "- Select Reason - 099 - Other (Provide additional detail) ACT - Agency Changed …" at bounding box center [174, 214] width 117 height 12
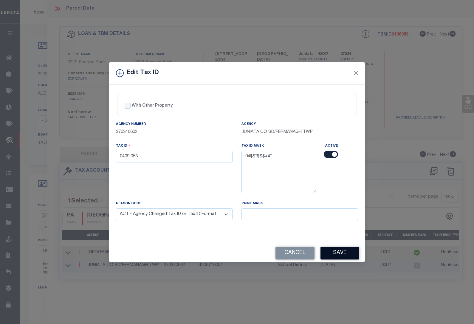
click at [337, 254] on button "Save" at bounding box center [340, 252] width 39 height 13
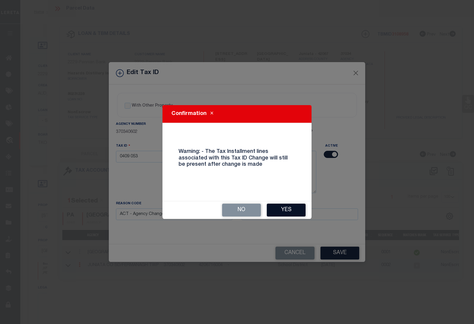
click at [294, 210] on button "Yes" at bounding box center [286, 209] width 39 height 13
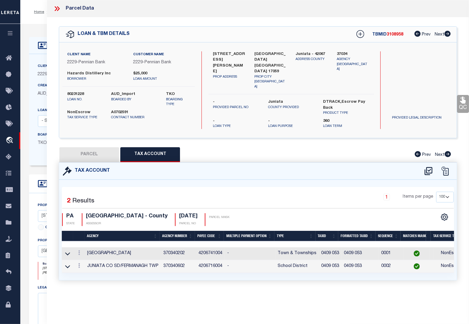
click at [40, 24] on div "LOAN DETAILS Client Name 2229" at bounding box center [244, 207] width 448 height 366
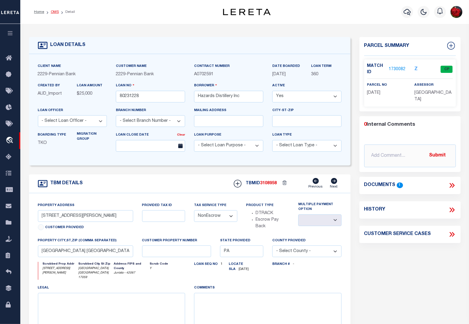
click at [54, 11] on link "OMS" at bounding box center [55, 12] width 8 height 4
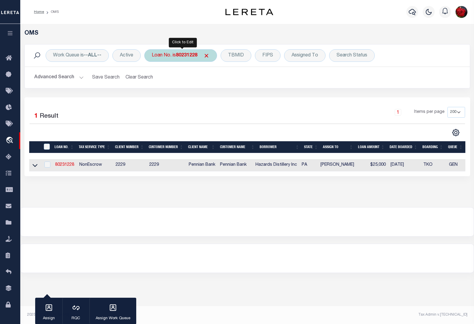
click at [187, 55] on b "80231228" at bounding box center [186, 55] width 21 height 5
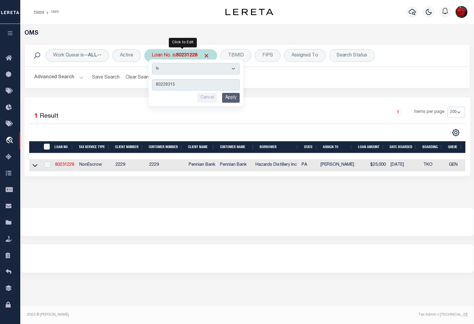
click at [234, 96] on input "Apply" at bounding box center [231, 98] width 18 height 10
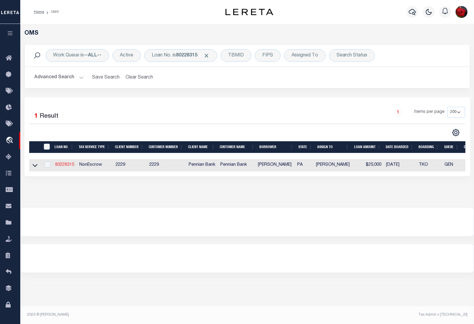
click at [63, 166] on link "80228315" at bounding box center [64, 165] width 19 height 4
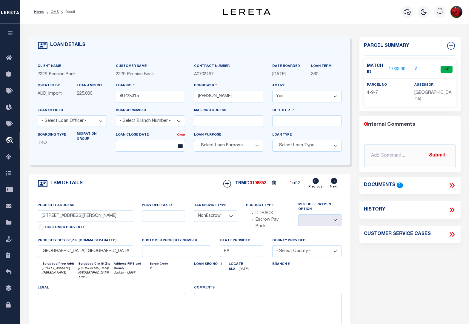
click at [398, 67] on link "1730000" at bounding box center [396, 69] width 17 height 6
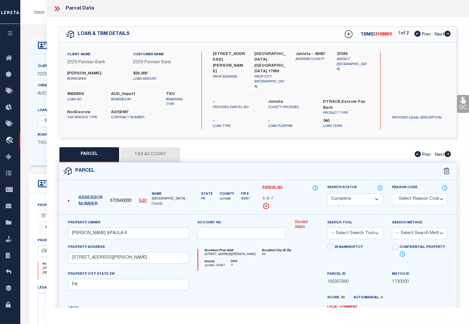
click at [446, 34] on icon at bounding box center [447, 34] width 7 height 6
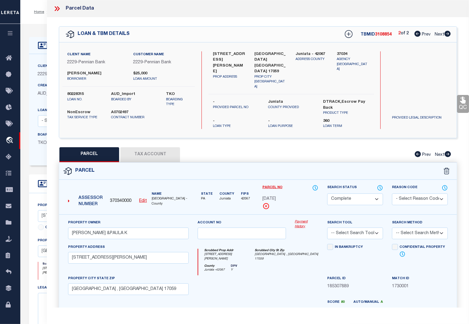
click at [142, 199] on u "Edit" at bounding box center [143, 201] width 8 height 4
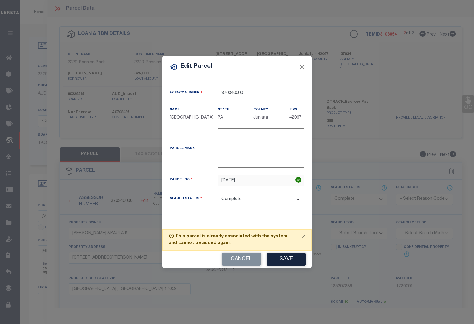
drag, startPoint x: 242, startPoint y: 182, endPoint x: 187, endPoint y: 182, distance: 54.6
click at [187, 182] on div "Parcel No [DATE]" at bounding box center [237, 181] width 144 height 12
paste input "0409 0"
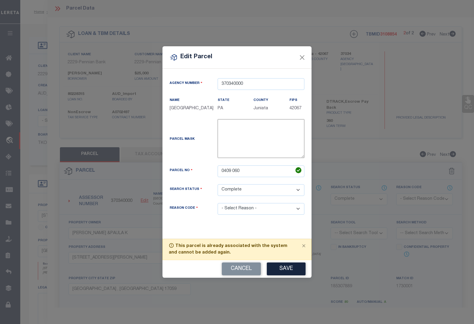
click at [246, 200] on div "Search Status Automated Search Bad Parcel Complete Duplicate Parcel High Dollar…" at bounding box center [237, 193] width 144 height 19
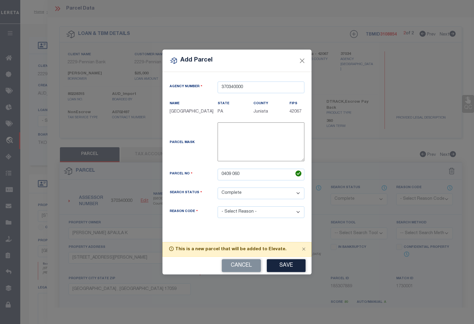
click at [259, 229] on div "Agency Number 370340000 Name [GEOGRAPHIC_DATA] State" at bounding box center [237, 156] width 149 height 169
click at [256, 211] on select "- Select Reason - 099 - Other (Provide additional detail) ACT - Agency Changed …" at bounding box center [261, 212] width 87 height 12
click at [218, 206] on select "- Select Reason - 099 - Other (Provide additional detail) ACT - Agency Changed …" at bounding box center [261, 212] width 87 height 12
click at [284, 262] on button "Save" at bounding box center [286, 265] width 39 height 13
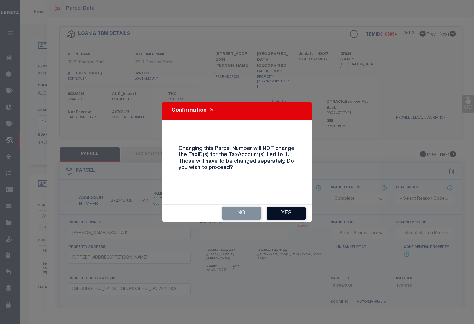
click at [284, 213] on button "Yes" at bounding box center [286, 213] width 39 height 13
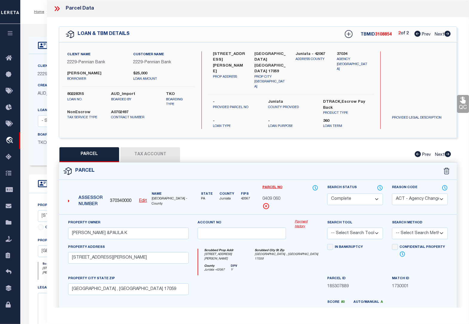
click at [156, 148] on button "Tax Account" at bounding box center [150, 154] width 60 height 15
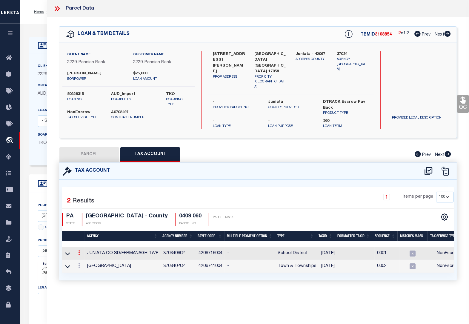
click at [80, 250] on icon at bounding box center [79, 252] width 2 height 5
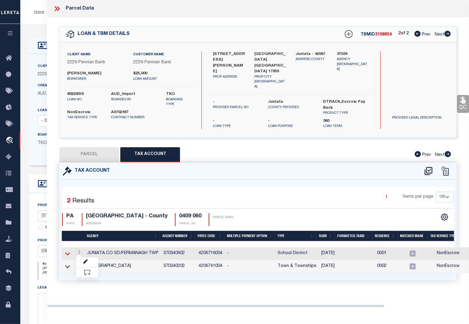
click at [68, 250] on icon at bounding box center [67, 253] width 5 height 6
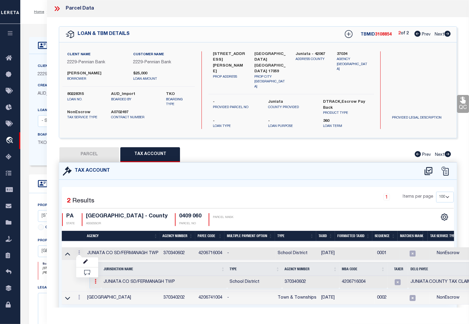
click at [95, 279] on icon at bounding box center [96, 281] width 2 height 5
click at [104, 288] on img at bounding box center [103, 291] width 6 height 6
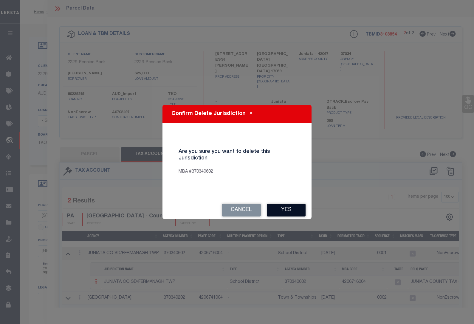
click at [283, 209] on button "Yes" at bounding box center [286, 209] width 39 height 13
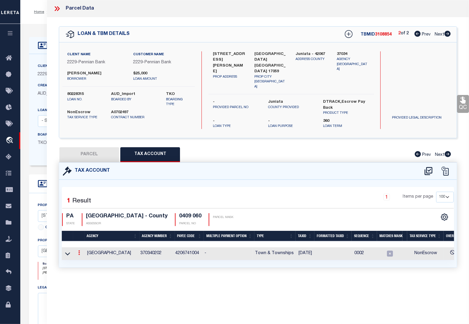
click at [78, 250] on icon at bounding box center [79, 252] width 2 height 5
click at [69, 250] on icon at bounding box center [67, 253] width 5 height 6
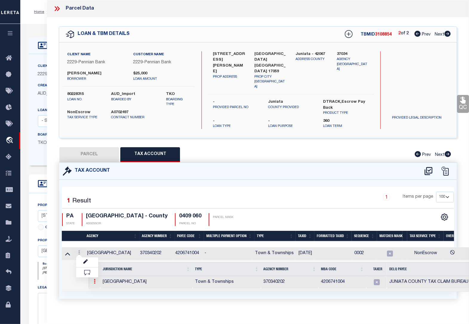
click at [94, 279] on icon at bounding box center [95, 281] width 2 height 5
click at [102, 288] on img at bounding box center [102, 291] width 6 height 6
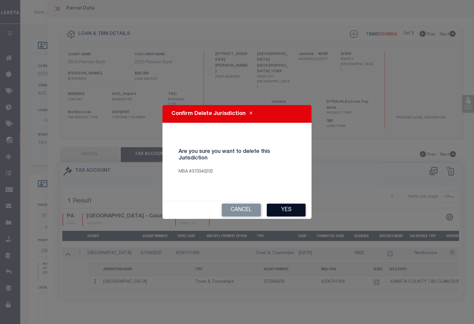
click at [284, 212] on button "Yes" at bounding box center [286, 209] width 39 height 13
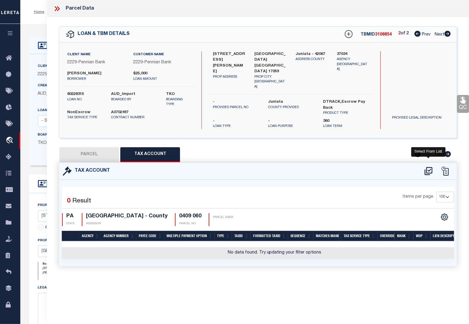
click at [427, 167] on icon at bounding box center [428, 171] width 8 height 8
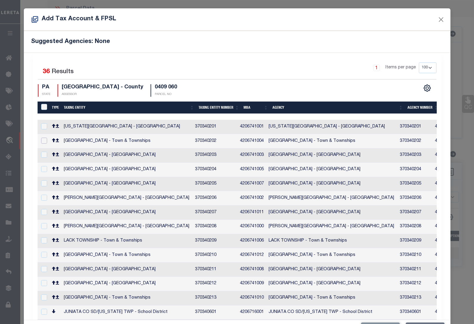
click at [45, 138] on input "checkbox" at bounding box center [44, 141] width 6 height 6
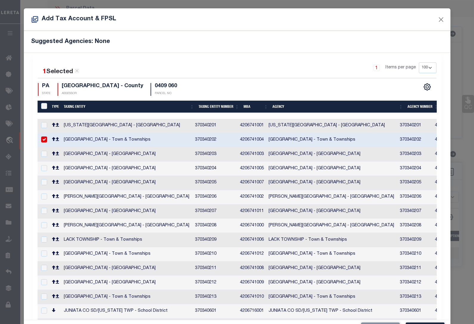
click at [43, 322] on input "checkbox" at bounding box center [44, 325] width 6 height 6
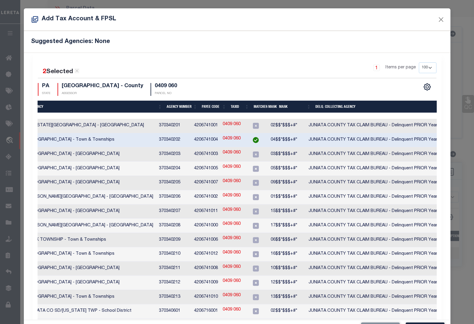
scroll to position [22, 0]
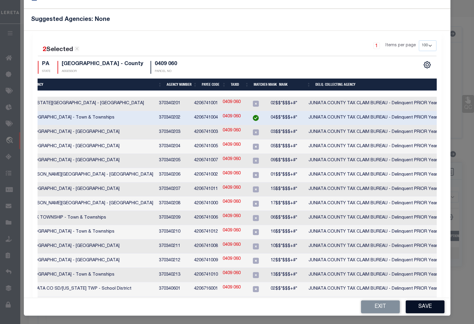
click at [422, 307] on button "Save" at bounding box center [425, 306] width 39 height 13
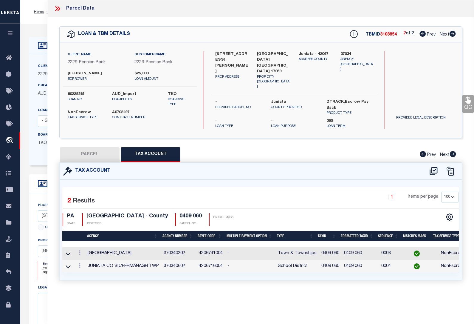
scroll to position [0, 0]
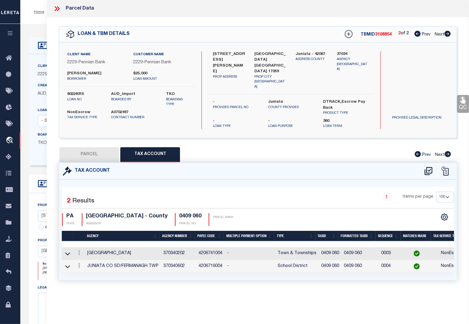
click at [86, 148] on button "PARCEL" at bounding box center [89, 154] width 60 height 15
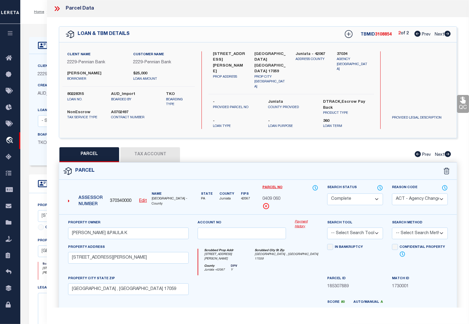
click at [418, 34] on icon at bounding box center [417, 34] width 6 height 6
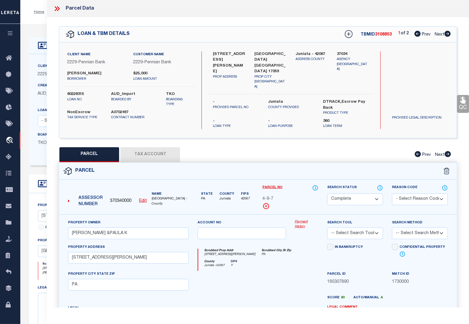
click at [143, 147] on button "Tax Account" at bounding box center [150, 154] width 60 height 15
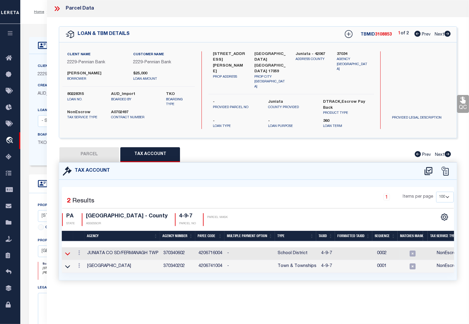
click at [68, 250] on icon at bounding box center [67, 253] width 5 height 6
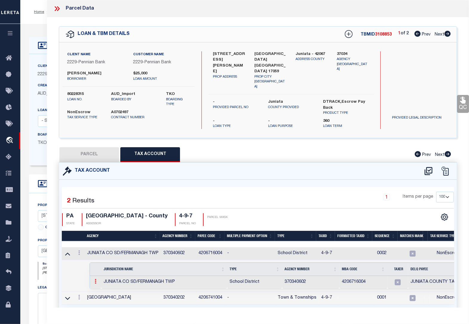
click at [95, 279] on icon at bounding box center [96, 281] width 2 height 5
click at [102, 288] on img at bounding box center [103, 291] width 6 height 6
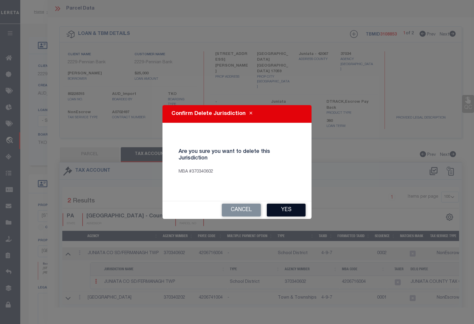
click at [273, 214] on button "Yes" at bounding box center [286, 209] width 39 height 13
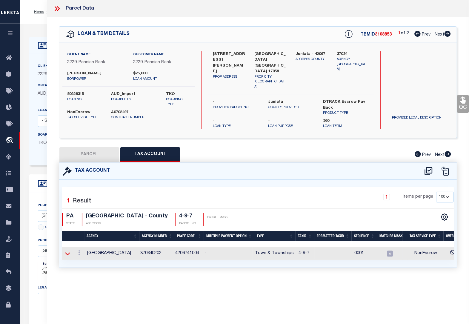
click at [66, 250] on icon at bounding box center [67, 253] width 5 height 6
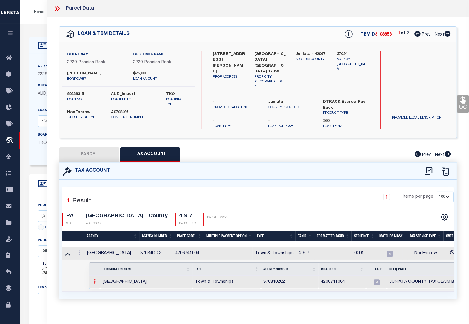
click at [94, 279] on icon at bounding box center [95, 281] width 2 height 5
click at [101, 288] on img at bounding box center [102, 291] width 6 height 6
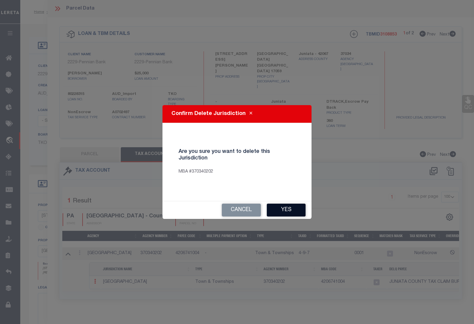
click at [276, 214] on button "Yes" at bounding box center [286, 209] width 39 height 13
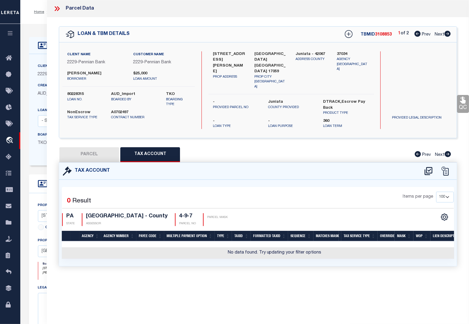
click at [92, 148] on button "PARCEL" at bounding box center [89, 154] width 60 height 15
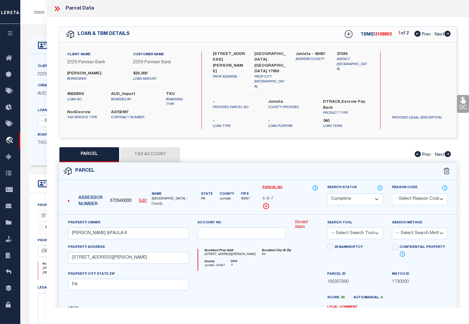
click at [146, 199] on u "Edit" at bounding box center [143, 201] width 8 height 4
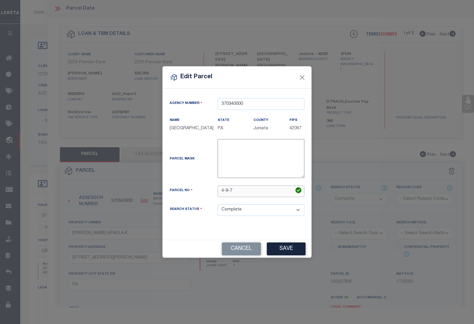
drag, startPoint x: 239, startPoint y: 191, endPoint x: 196, endPoint y: 192, distance: 43.3
click at [196, 192] on div "Parcel No 4-9-7" at bounding box center [237, 191] width 144 height 12
paste input "0409 00"
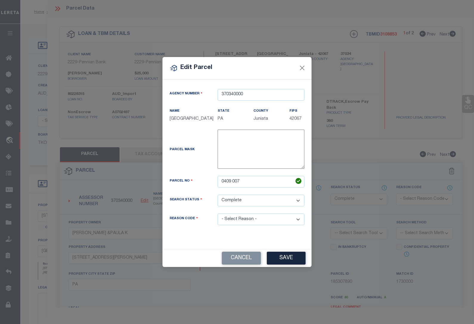
click at [236, 222] on div "Agency Number 370340000 Name [GEOGRAPHIC_DATA] State PA County FIPS 42067" at bounding box center [237, 162] width 144 height 146
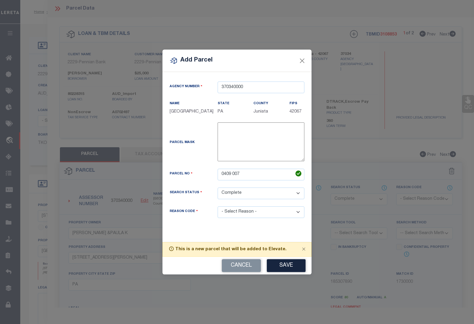
click at [232, 215] on select "- Select Reason - 099 - Other (Provide additional detail) ACT - Agency Changed …" at bounding box center [261, 212] width 87 height 12
click at [218, 206] on select "- Select Reason - 099 - Other (Provide additional detail) ACT - Agency Changed …" at bounding box center [261, 212] width 87 height 12
click at [281, 266] on button "Save" at bounding box center [286, 265] width 39 height 13
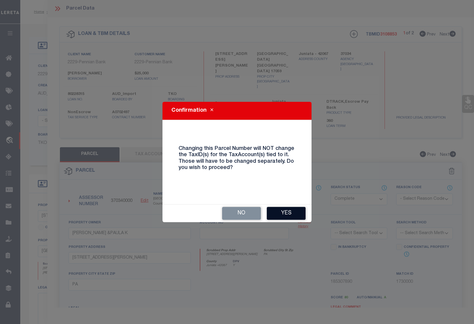
click at [289, 214] on button "Yes" at bounding box center [286, 213] width 39 height 13
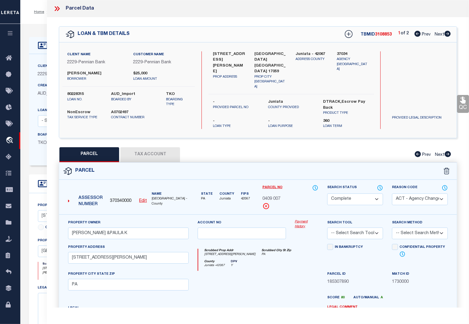
click at [146, 147] on button "Tax Account" at bounding box center [150, 154] width 60 height 15
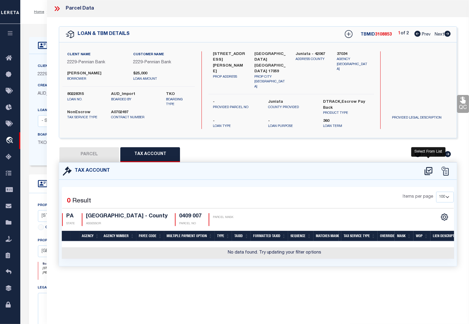
click at [429, 167] on icon at bounding box center [428, 171] width 8 height 8
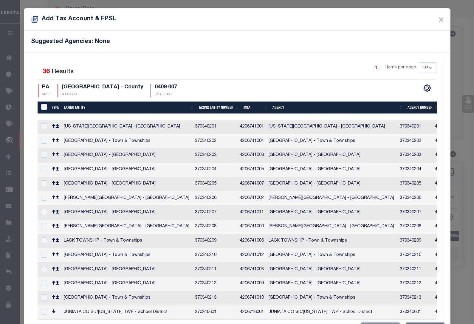
click at [42, 323] on input "checkbox" at bounding box center [44, 326] width 6 height 6
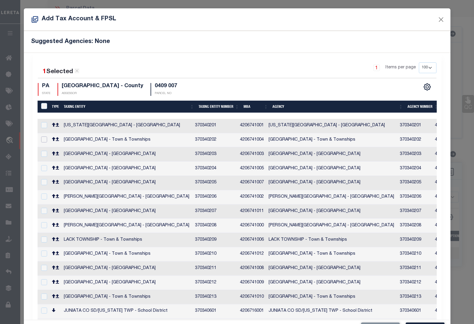
click at [45, 138] on input "checkbox" at bounding box center [44, 139] width 6 height 6
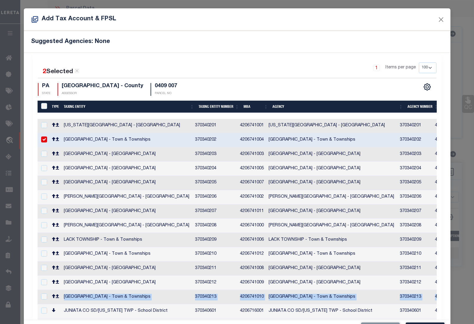
drag, startPoint x: 467, startPoint y: 269, endPoint x: 472, endPoint y: 288, distance: 20.0
click at [472, 288] on div "Add Tax Account & FPSL Suggested Agencies: None 2 Selected 36 Results 1 Items p…" at bounding box center [237, 162] width 474 height 324
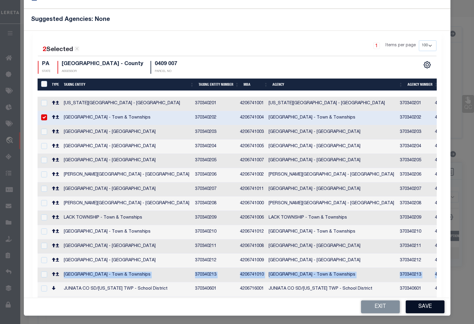
click at [428, 306] on button "Save" at bounding box center [425, 306] width 39 height 13
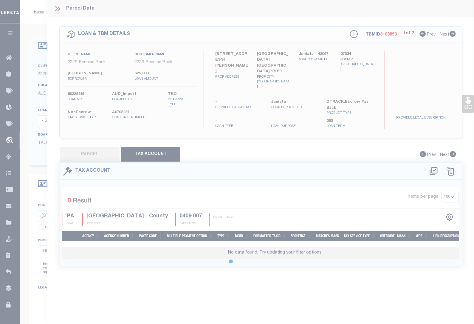
scroll to position [0, 0]
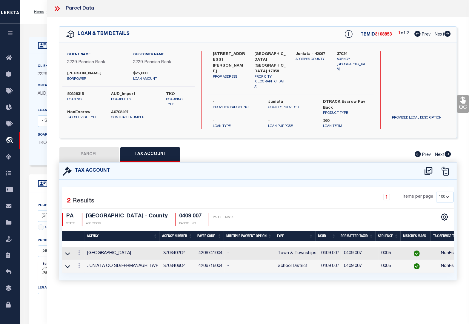
drag, startPoint x: 85, startPoint y: 143, endPoint x: 81, endPoint y: 142, distance: 3.6
click at [85, 147] on button "PARCEL" at bounding box center [89, 154] width 60 height 15
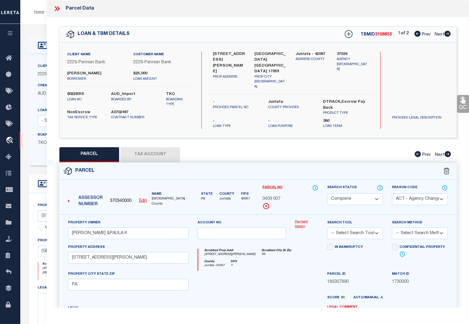
click at [32, 25] on div "LOAN DETAILS Client Name 2229" at bounding box center [244, 207] width 448 height 366
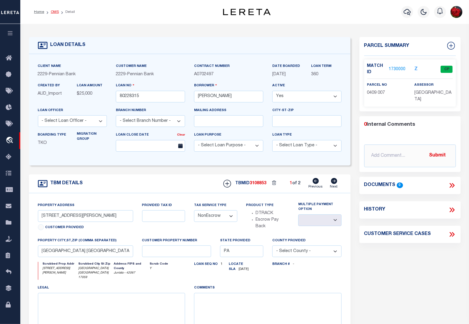
click at [52, 11] on link "OMS" at bounding box center [55, 12] width 8 height 4
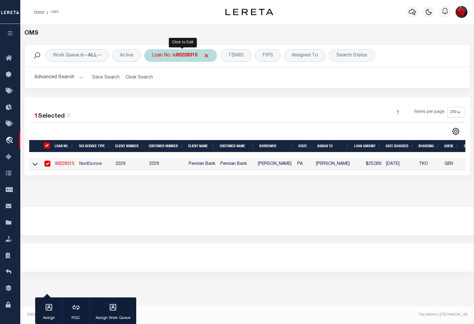
click at [181, 57] on b "80228315" at bounding box center [186, 55] width 21 height 5
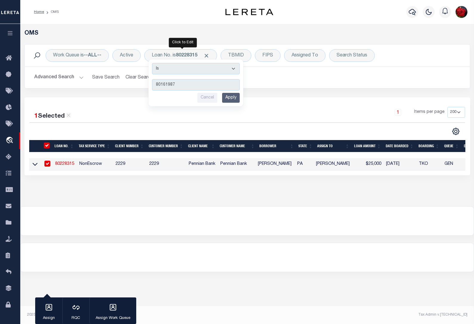
click at [233, 97] on input "Apply" at bounding box center [231, 98] width 18 height 10
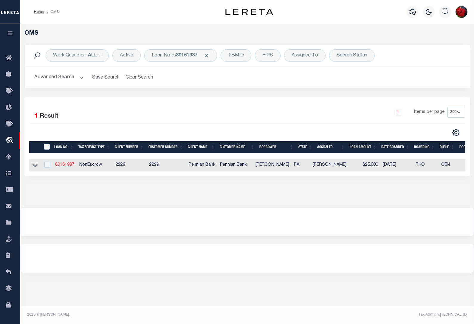
click at [66, 164] on link "80161987" at bounding box center [64, 165] width 19 height 4
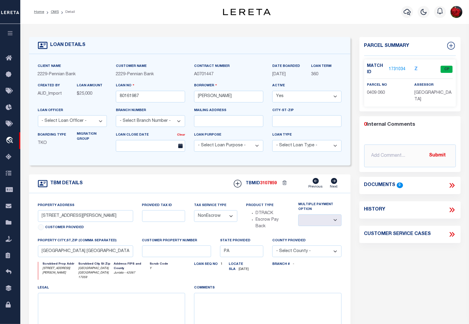
click at [397, 69] on link "1731034" at bounding box center [396, 69] width 17 height 6
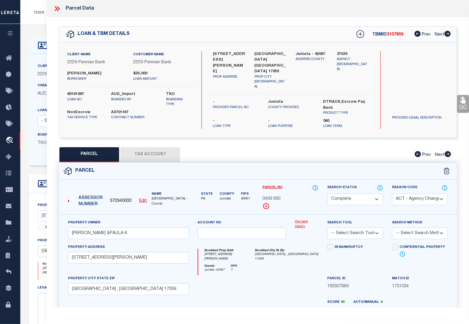
click at [448, 35] on icon at bounding box center [447, 34] width 6 height 6
click at [141, 147] on button "Tax Account" at bounding box center [150, 154] width 60 height 15
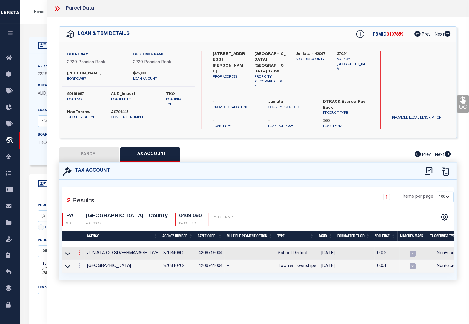
click at [78, 250] on icon at bounding box center [79, 252] width 2 height 5
click at [85, 259] on icon "" at bounding box center [85, 261] width 4 height 4
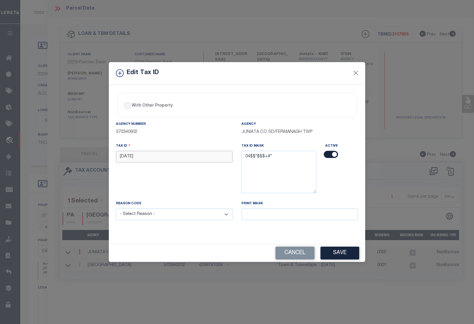
drag, startPoint x: 134, startPoint y: 157, endPoint x: 92, endPoint y: 157, distance: 41.2
click at [92, 157] on div "Edit Tax ID With Other Property With Other Property Type Temporary" at bounding box center [237, 162] width 474 height 324
click at [163, 217] on select "- Select Reason - 099 - Other (Provide additional detail) ACT - Agency Changed …" at bounding box center [174, 214] width 117 height 12
click at [116, 209] on select "- Select Reason - 099 - Other (Provide additional detail) ACT - Agency Changed …" at bounding box center [174, 214] width 117 height 12
click at [342, 254] on button "Save" at bounding box center [340, 252] width 39 height 13
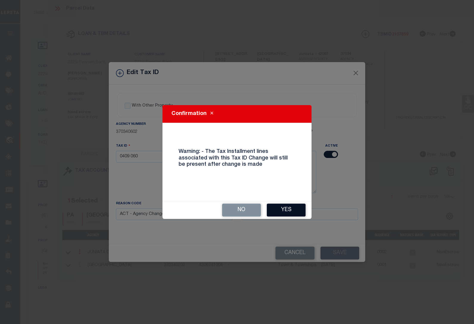
click at [288, 214] on button "Yes" at bounding box center [286, 209] width 39 height 13
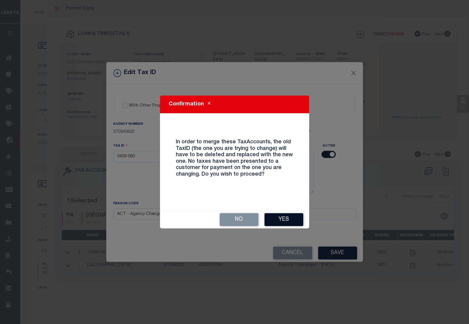
click at [288, 214] on button "Yes" at bounding box center [283, 219] width 39 height 13
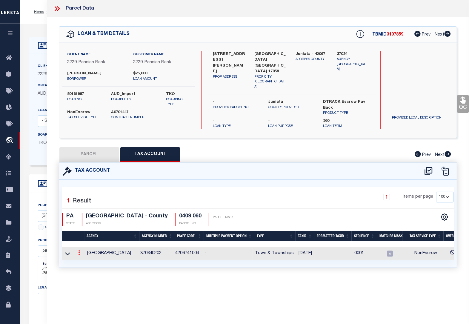
click at [79, 250] on icon at bounding box center [79, 252] width 2 height 5
click at [67, 250] on icon at bounding box center [67, 253] width 5 height 6
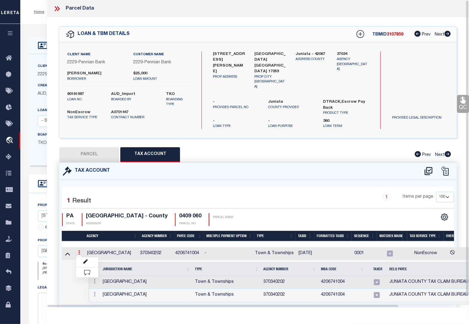
click at [79, 250] on icon at bounding box center [79, 252] width 2 height 5
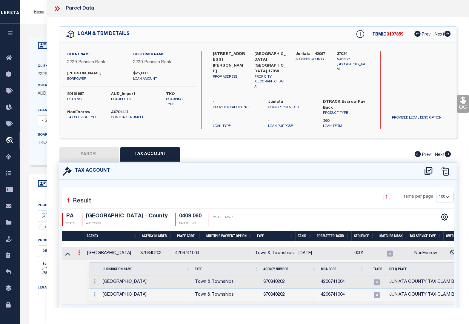
click at [80, 250] on icon at bounding box center [79, 252] width 2 height 5
click at [87, 259] on icon "" at bounding box center [85, 261] width 4 height 4
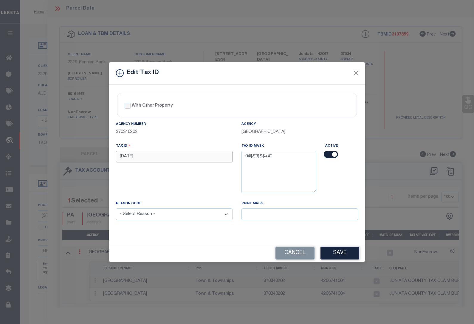
drag, startPoint x: 141, startPoint y: 154, endPoint x: 41, endPoint y: 153, distance: 99.3
click at [41, 153] on div "Edit Tax ID With Other Property With Other Property Type Temporary" at bounding box center [237, 162] width 474 height 324
click at [163, 217] on select "- Select Reason - 099 - Other (Provide additional detail) ACT - Agency Changed …" at bounding box center [174, 214] width 117 height 12
click at [116, 209] on select "- Select Reason - 099 - Other (Provide additional detail) ACT - Agency Changed …" at bounding box center [174, 214] width 117 height 12
click at [342, 254] on button "Save" at bounding box center [340, 252] width 39 height 13
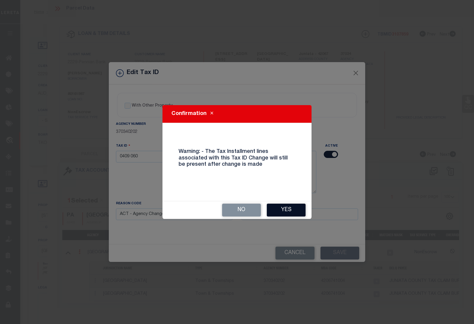
click at [285, 212] on button "Yes" at bounding box center [286, 209] width 39 height 13
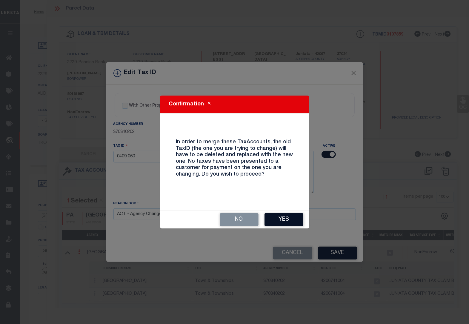
click at [284, 221] on button "Yes" at bounding box center [283, 219] width 39 height 13
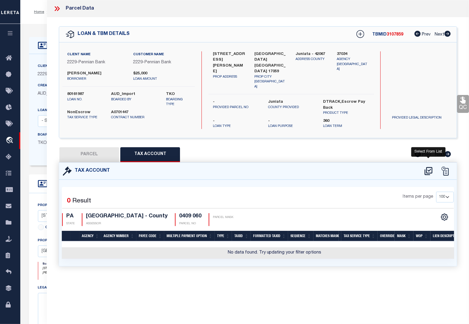
click at [430, 166] on icon at bounding box center [428, 171] width 10 height 10
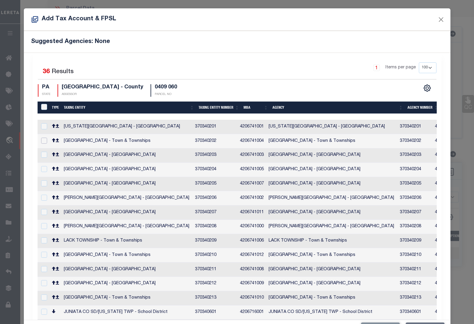
click at [43, 140] on input "checkbox" at bounding box center [44, 141] width 6 height 6
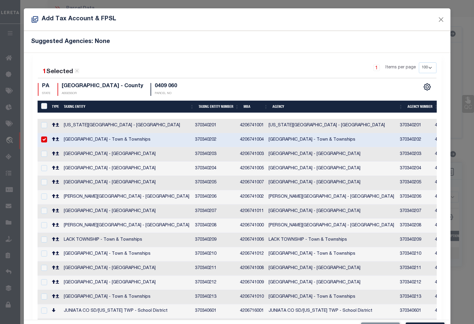
click at [44, 322] on input "checkbox" at bounding box center [44, 325] width 6 height 6
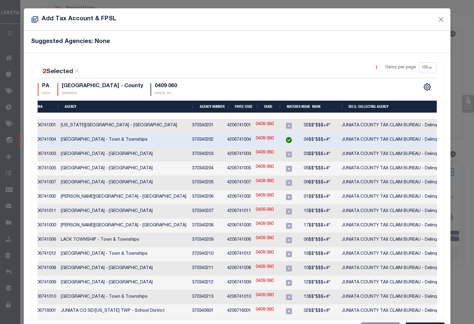
scroll to position [22, 0]
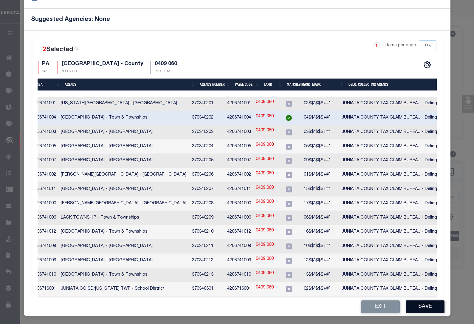
click at [428, 305] on button "Save" at bounding box center [425, 306] width 39 height 13
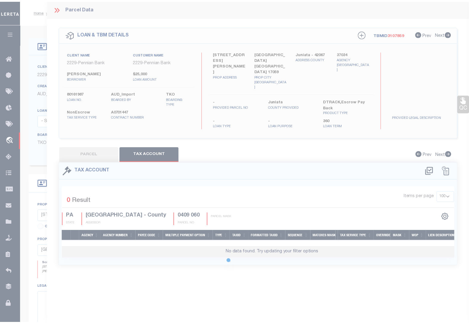
scroll to position [0, 0]
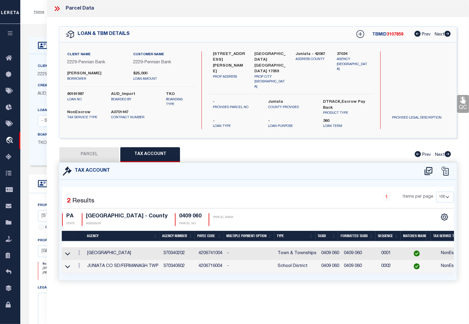
click at [56, 10] on icon at bounding box center [56, 8] width 3 height 5
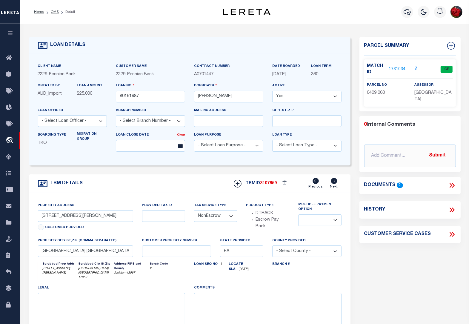
click at [53, 14] on li "OMS" at bounding box center [51, 11] width 15 height 5
click at [53, 12] on link "OMS" at bounding box center [55, 12] width 8 height 4
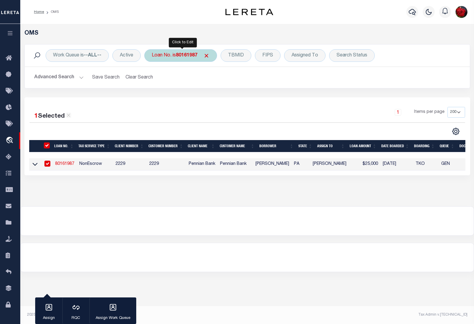
click at [186, 55] on b "80161987" at bounding box center [186, 55] width 21 height 5
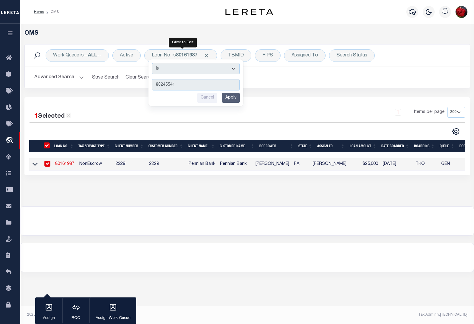
click at [236, 99] on input "Apply" at bounding box center [231, 98] width 18 height 10
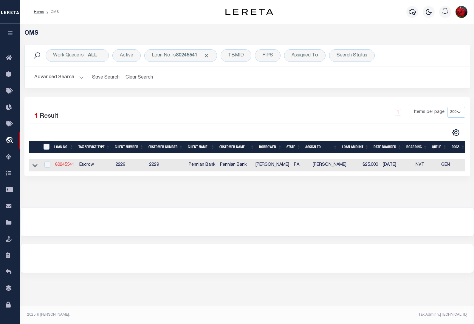
click at [63, 166] on link "80245541" at bounding box center [64, 165] width 19 height 4
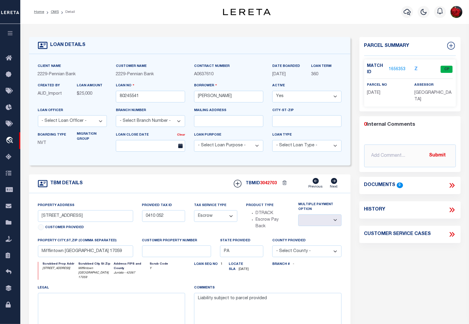
click at [397, 68] on link "1656353" at bounding box center [396, 69] width 17 height 6
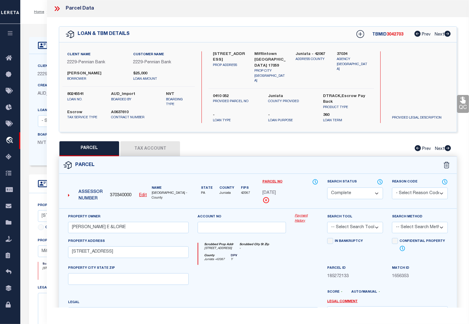
click at [158, 145] on button "Tax Account" at bounding box center [150, 148] width 60 height 15
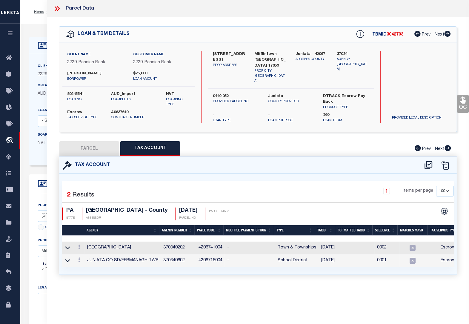
click at [79, 248] on div at bounding box center [79, 247] width 7 height 7
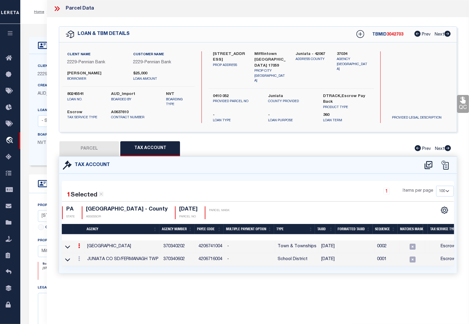
click at [78, 243] on icon at bounding box center [79, 245] width 2 height 5
click at [86, 252] on icon "" at bounding box center [85, 254] width 4 height 4
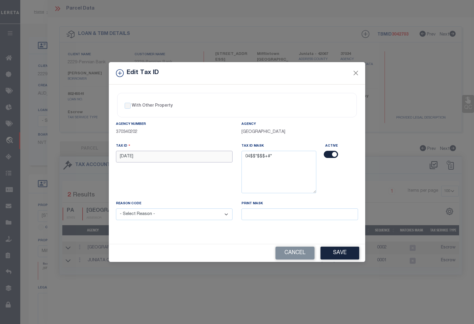
drag, startPoint x: 138, startPoint y: 156, endPoint x: 99, endPoint y: 155, distance: 38.8
click at [99, 155] on div "Edit Tax ID With Other Property With Other Property Type Temporary" at bounding box center [237, 162] width 474 height 324
paste input "0410 0"
click at [148, 215] on select "- Select Reason - 099 - Other (Provide additional detail) ACT - Agency Changed …" at bounding box center [174, 214] width 117 height 12
click at [116, 209] on select "- Select Reason - 099 - Other (Provide additional detail) ACT - Agency Changed …" at bounding box center [174, 214] width 117 height 12
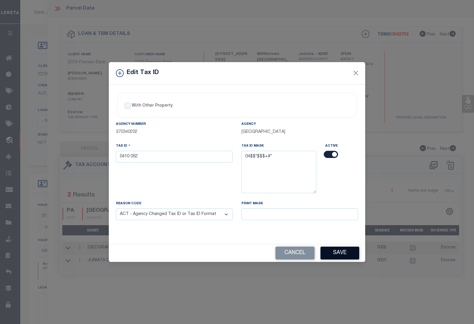
click at [337, 251] on button "Save" at bounding box center [340, 252] width 39 height 13
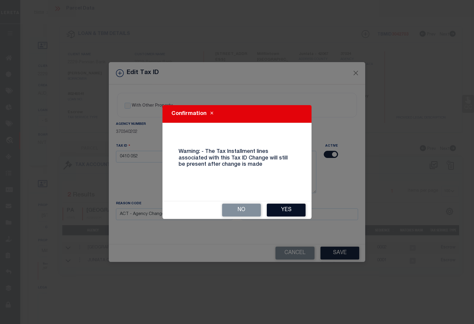
click at [293, 210] on button "Yes" at bounding box center [286, 209] width 39 height 13
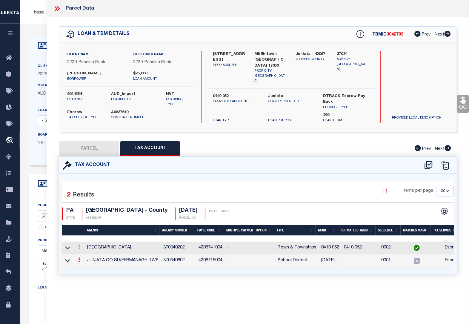
click at [80, 257] on icon at bounding box center [79, 259] width 2 height 5
click at [85, 266] on icon at bounding box center [85, 268] width 4 height 4
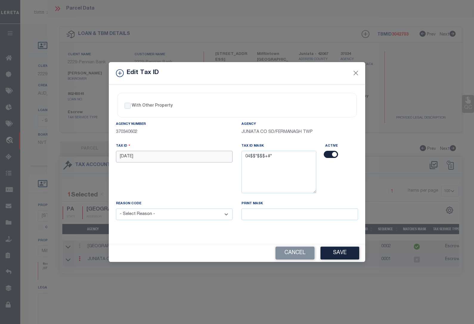
drag, startPoint x: 140, startPoint y: 156, endPoint x: 106, endPoint y: 156, distance: 34.0
click at [106, 156] on div "Edit Tax ID With Other Property With Other Property Type Temporary" at bounding box center [237, 162] width 474 height 324
paste input "0410 0"
click at [154, 217] on select "- Select Reason - 099 - Other (Provide additional detail) ACT - Agency Changed …" at bounding box center [174, 214] width 117 height 12
click at [116, 209] on select "- Select Reason - 099 - Other (Provide additional detail) ACT - Agency Changed …" at bounding box center [174, 214] width 117 height 12
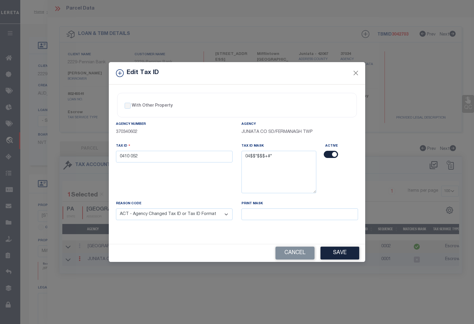
click at [338, 254] on button "Save" at bounding box center [340, 252] width 39 height 13
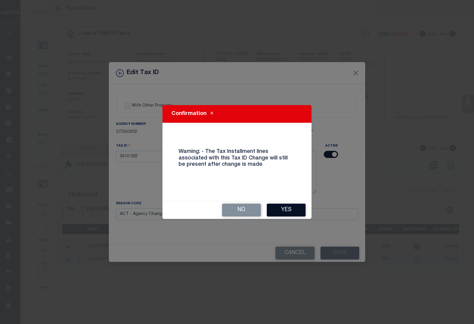
click at [281, 209] on button "Yes" at bounding box center [286, 209] width 39 height 13
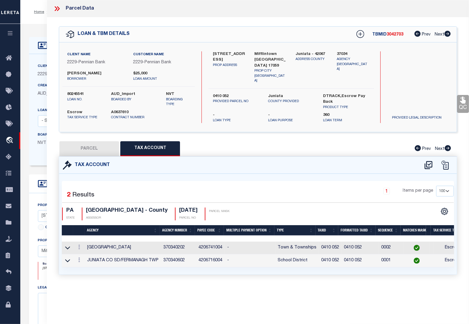
click at [57, 7] on icon at bounding box center [57, 9] width 8 height 8
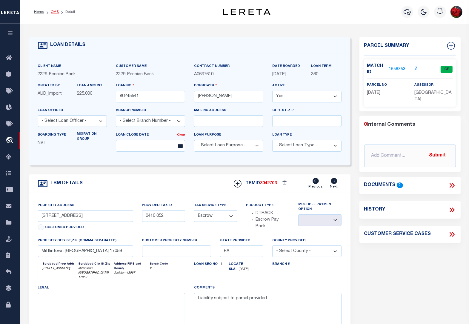
click at [54, 11] on link "OMS" at bounding box center [55, 12] width 8 height 4
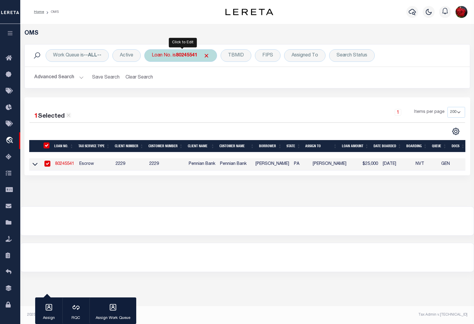
click at [187, 53] on b "80245541" at bounding box center [186, 55] width 21 height 5
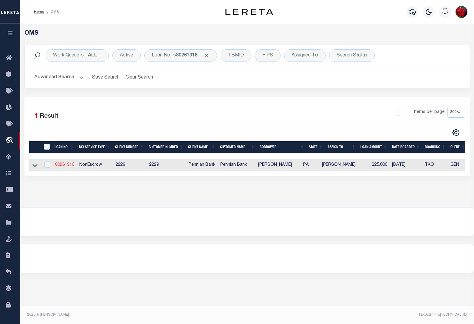
click at [66, 166] on link "80261316" at bounding box center [64, 165] width 19 height 4
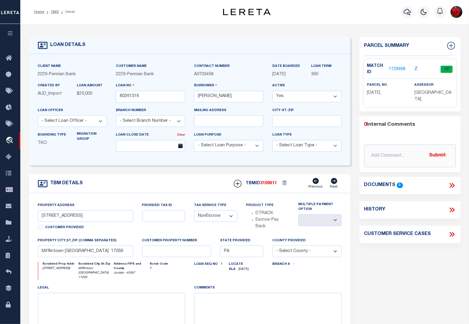
click at [396, 69] on link "1729968" at bounding box center [396, 69] width 17 height 6
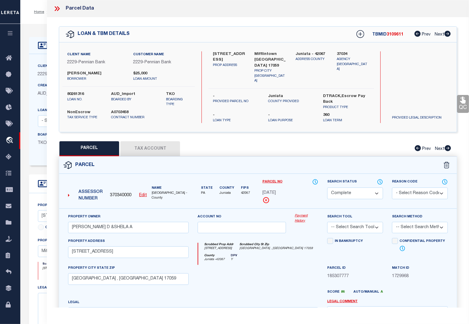
click at [157, 144] on button "Tax Account" at bounding box center [150, 148] width 60 height 15
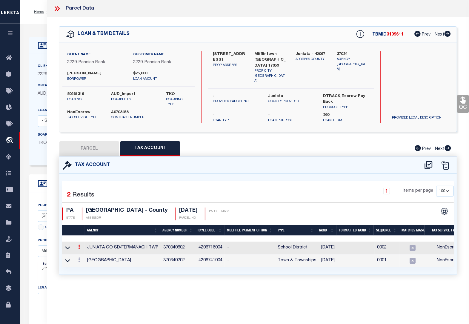
click at [80, 246] on link at bounding box center [79, 247] width 7 height 5
click at [85, 254] on icon "" at bounding box center [85, 255] width 4 height 4
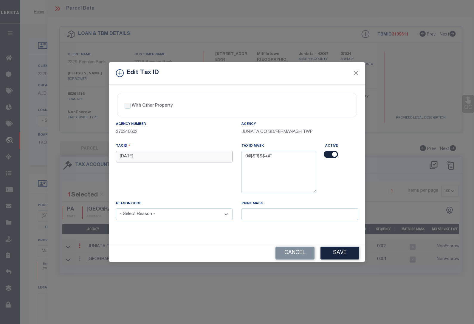
drag, startPoint x: 165, startPoint y: 157, endPoint x: 99, endPoint y: 155, distance: 65.7
click at [99, 155] on div "Edit Tax ID With Other Property With Other Property Type Temporary" at bounding box center [237, 162] width 474 height 324
paste input "0410 0"
click at [163, 216] on select "- Select Reason - 099 - Other (Provide additional detail) ACT - Agency Changed …" at bounding box center [174, 214] width 117 height 12
click at [116, 209] on select "- Select Reason - 099 - Other (Provide additional detail) ACT - Agency Changed …" at bounding box center [174, 214] width 117 height 12
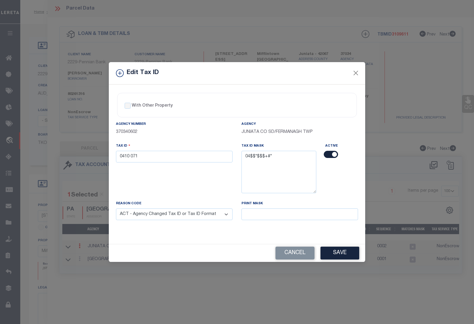
click at [332, 254] on button "Save" at bounding box center [340, 252] width 39 height 13
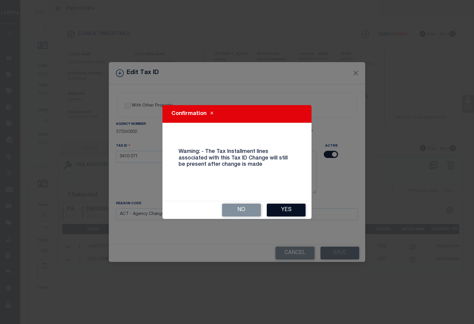
click at [286, 212] on button "Yes" at bounding box center [286, 209] width 39 height 13
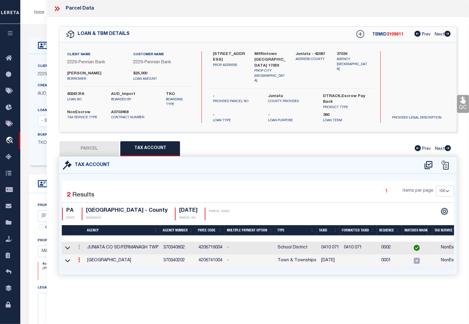
click at [79, 259] on icon at bounding box center [79, 259] width 2 height 5
click at [86, 268] on icon at bounding box center [85, 268] width 4 height 4
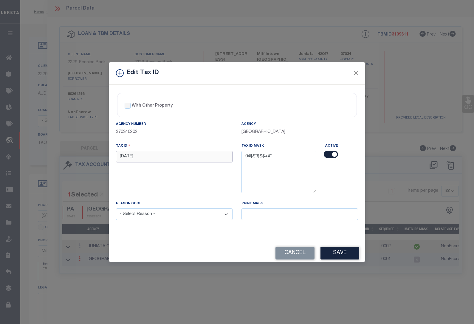
drag, startPoint x: 138, startPoint y: 157, endPoint x: 101, endPoint y: 154, distance: 37.7
click at [101, 154] on div "Edit Tax ID With Other Property With Other Property Type Temporary" at bounding box center [237, 162] width 474 height 324
paste input "0410 0"
click at [150, 211] on select "- Select Reason - 099 - Other (Provide additional detail) ACT - Agency Changed …" at bounding box center [174, 214] width 117 height 12
click at [116, 209] on select "- Select Reason - 099 - Other (Provide additional detail) ACT - Agency Changed …" at bounding box center [174, 214] width 117 height 12
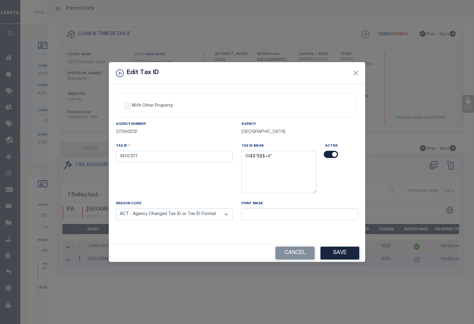
click at [340, 255] on button "Save" at bounding box center [340, 252] width 39 height 13
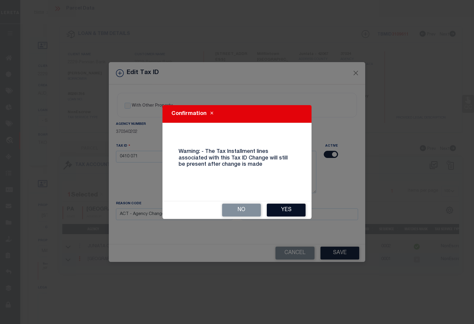
click at [290, 213] on button "Yes" at bounding box center [286, 209] width 39 height 13
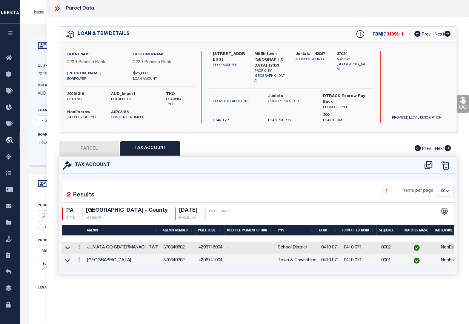
click at [57, 9] on icon at bounding box center [57, 9] width 8 height 8
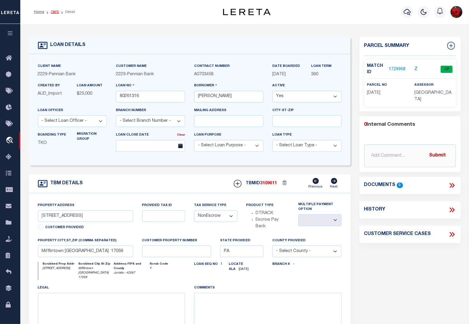
click at [54, 12] on link "OMS" at bounding box center [55, 12] width 8 height 4
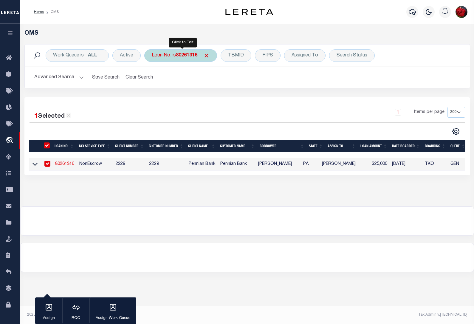
click at [187, 54] on b "80261316" at bounding box center [186, 55] width 21 height 5
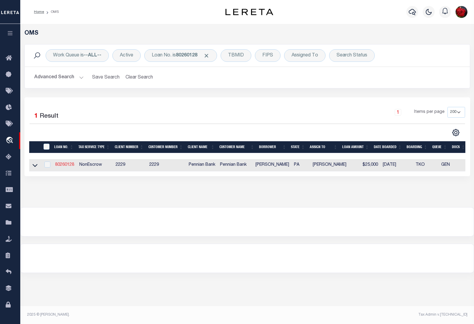
click at [70, 166] on link "80260128" at bounding box center [64, 165] width 19 height 4
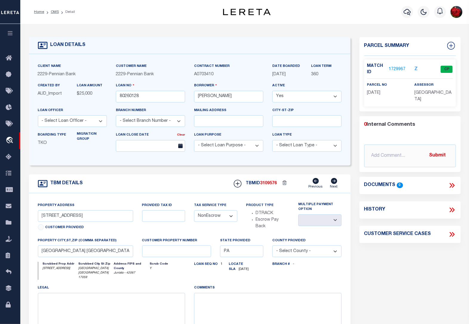
click at [403, 68] on link "1729967" at bounding box center [396, 69] width 17 height 6
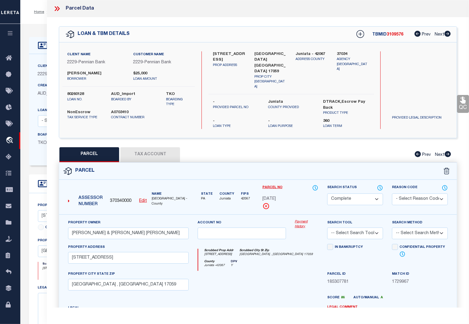
click at [159, 147] on button "Tax Account" at bounding box center [150, 154] width 60 height 15
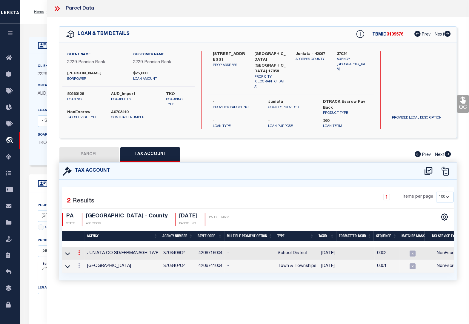
click at [78, 250] on icon at bounding box center [79, 252] width 2 height 5
click at [85, 259] on icon "" at bounding box center [85, 261] width 4 height 4
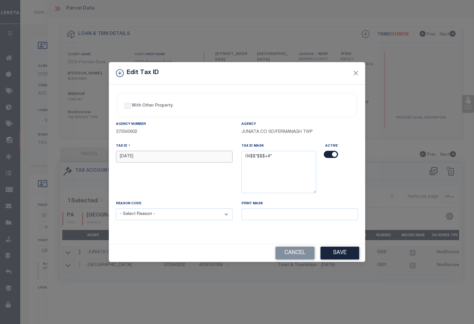
drag, startPoint x: 145, startPoint y: 155, endPoint x: 91, endPoint y: 152, distance: 53.8
click at [92, 153] on div "Edit Tax ID With Other Property With Other Property Type Temporary" at bounding box center [237, 162] width 474 height 324
paste input "0410 0"
click at [158, 215] on select "- Select Reason - 099 - Other (Provide additional detail) ACT - Agency Changed …" at bounding box center [174, 214] width 117 height 12
click at [116, 209] on select "- Select Reason - 099 - Other (Provide additional detail) ACT - Agency Changed …" at bounding box center [174, 214] width 117 height 12
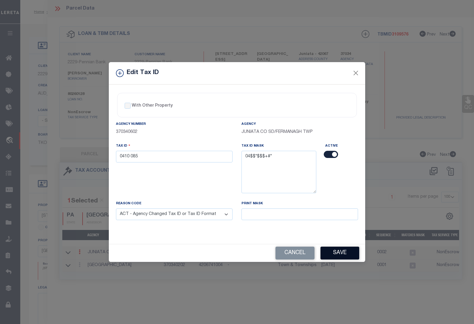
click at [340, 251] on button "Save" at bounding box center [340, 252] width 39 height 13
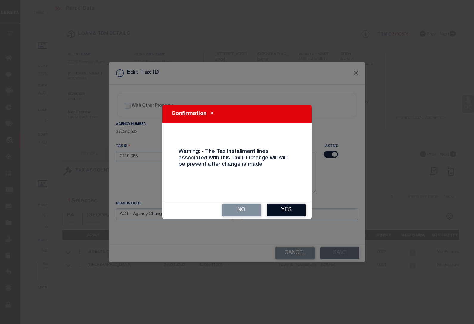
click at [289, 209] on button "Yes" at bounding box center [286, 209] width 39 height 13
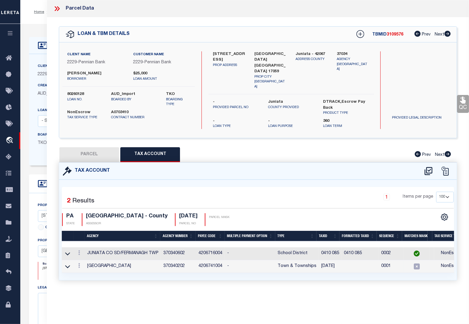
click at [79, 263] on div at bounding box center [79, 266] width 7 height 7
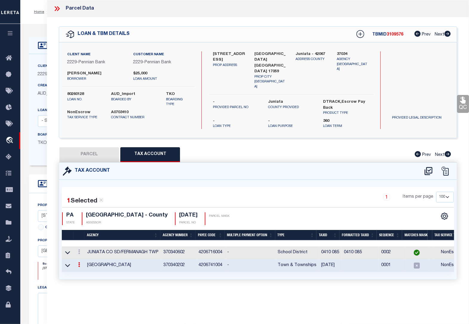
click at [79, 262] on div at bounding box center [79, 265] width 7 height 7
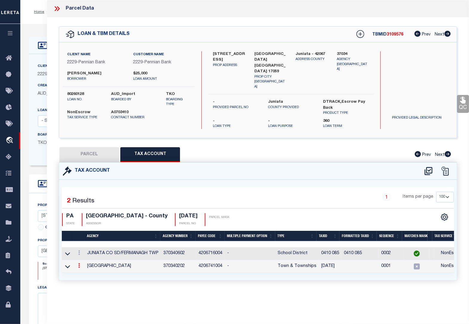
click at [79, 263] on icon at bounding box center [79, 265] width 2 height 5
click at [87, 272] on icon at bounding box center [85, 274] width 4 height 4
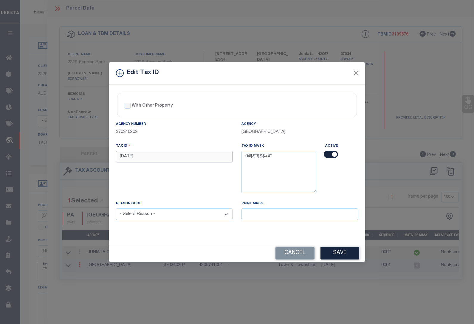
drag, startPoint x: 138, startPoint y: 157, endPoint x: 95, endPoint y: 154, distance: 42.4
click at [95, 154] on div "Edit Tax ID With Other Property With Other Property Type Temporary" at bounding box center [237, 162] width 474 height 324
paste input "0410 0"
click at [146, 215] on select "- Select Reason - 099 - Other (Provide additional detail) ACT - Agency Changed …" at bounding box center [174, 214] width 117 height 12
click at [116, 209] on select "- Select Reason - 099 - Other (Provide additional detail) ACT - Agency Changed …" at bounding box center [174, 214] width 117 height 12
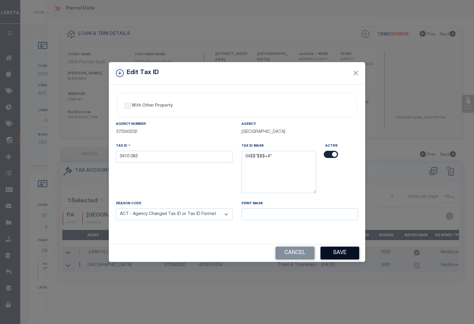
click at [342, 255] on button "Save" at bounding box center [340, 252] width 39 height 13
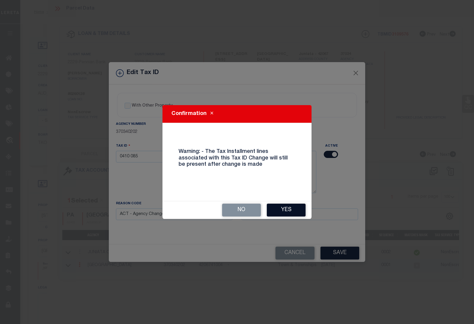
click at [293, 210] on button "Yes" at bounding box center [286, 209] width 39 height 13
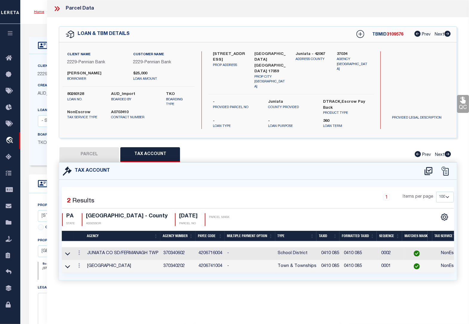
click at [36, 13] on link "Home" at bounding box center [39, 12] width 10 height 4
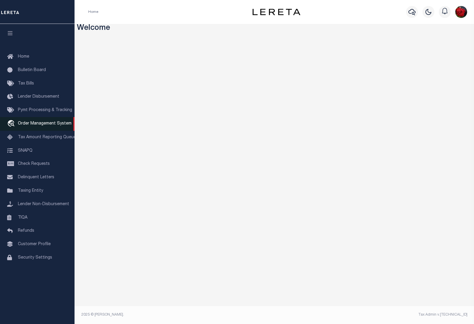
click at [43, 124] on span "Order Management System" at bounding box center [45, 123] width 54 height 4
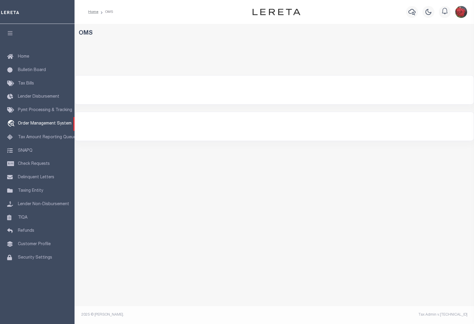
select select "200"
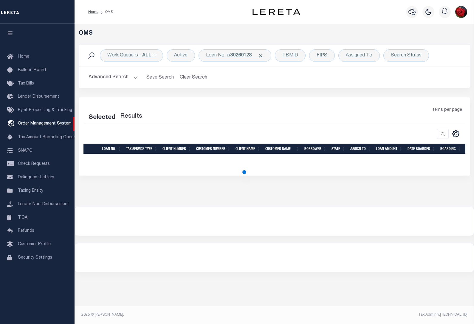
select select "200"
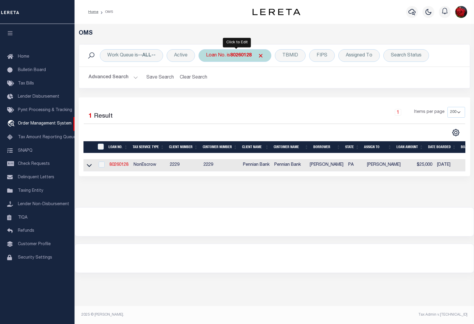
click at [239, 57] on b "80260128" at bounding box center [240, 55] width 21 height 5
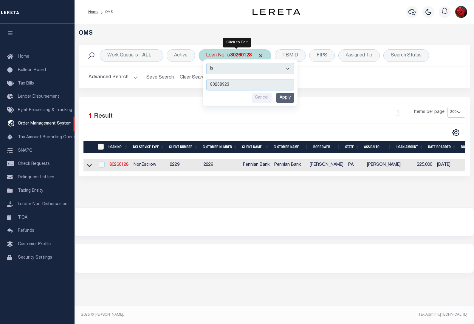
type input "80268923"
click at [286, 98] on input "Apply" at bounding box center [286, 98] width 18 height 10
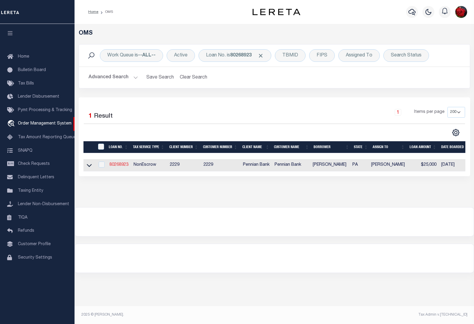
click at [121, 166] on link "80268923" at bounding box center [118, 165] width 19 height 4
type input "80268923"
type input "Raymond E Troyer"
select select
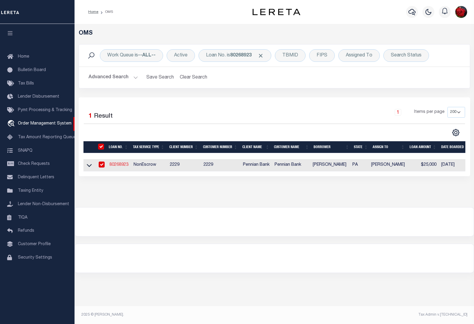
select select "NonEscrow"
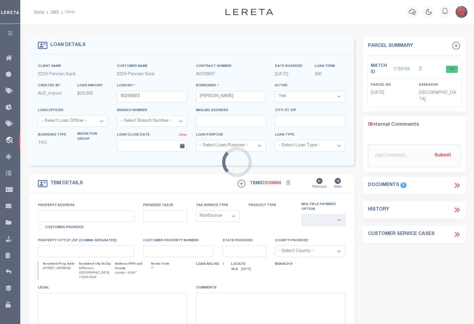
type input "3777 Arch Rock Rd"
select select
type input "Mifflintown PA 17059-8459"
type input "PA"
select select
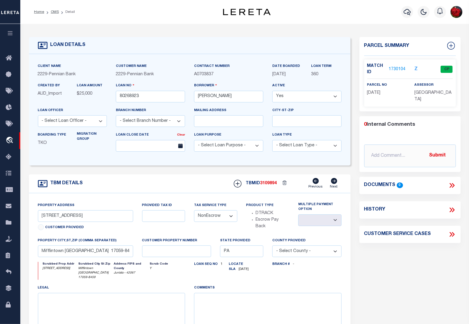
click at [394, 68] on link "1730104" at bounding box center [396, 69] width 17 height 6
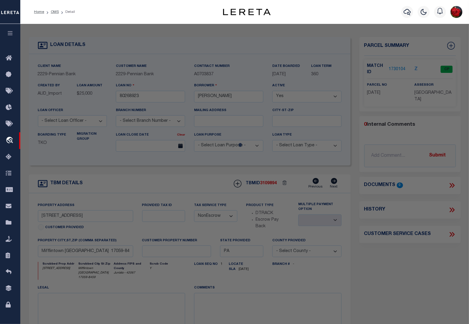
checkbox input "false"
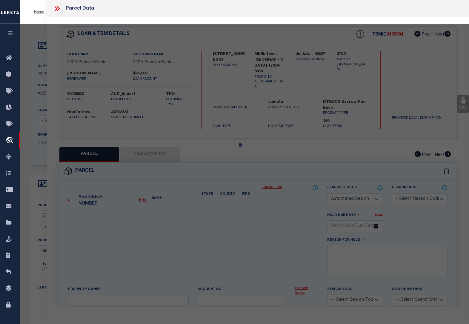
select select "CP"
type input "TROYER RAYMOND &LOMIE"
type input "3777 ARCH ROCK RD"
checkbox input "false"
type input "[GEOGRAPHIC_DATA] , [GEOGRAPHIC_DATA] 17059"
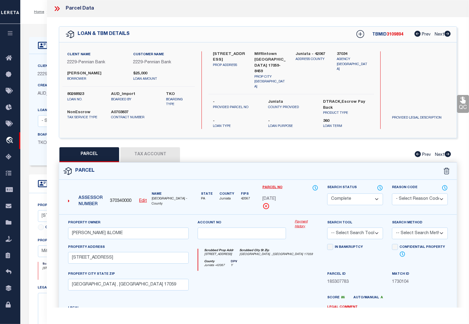
click at [143, 148] on button "Tax Account" at bounding box center [150, 154] width 60 height 15
select select "100"
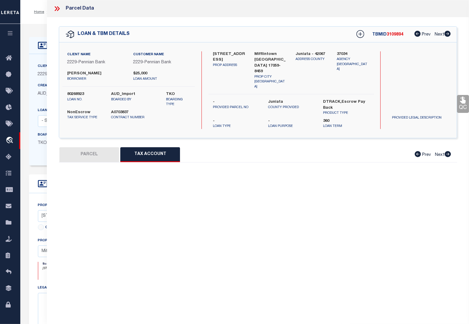
select select "100"
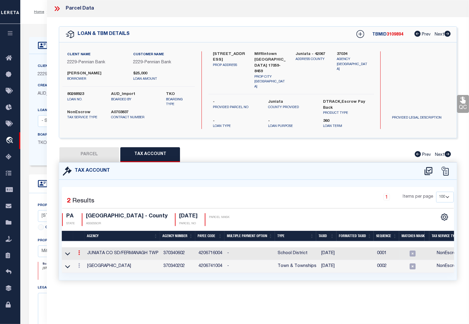
click at [79, 250] on icon at bounding box center [79, 252] width 2 height 5
click at [85, 259] on icon "" at bounding box center [85, 261] width 4 height 4
type input "4-10-96"
type textarea "04$$*$$$+#*"
checkbox input "true"
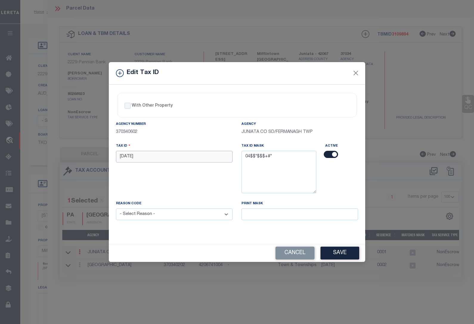
drag, startPoint x: 148, startPoint y: 158, endPoint x: 97, endPoint y: 154, distance: 51.5
click at [97, 154] on div "Edit Tax ID With Other Property With Other Property Type Temporary" at bounding box center [237, 162] width 474 height 324
paste input "0410 0"
type input "0410 096"
click at [157, 212] on select "- Select Reason - 099 - Other (Provide additional detail) ACT - Agency Changed …" at bounding box center [174, 214] width 117 height 12
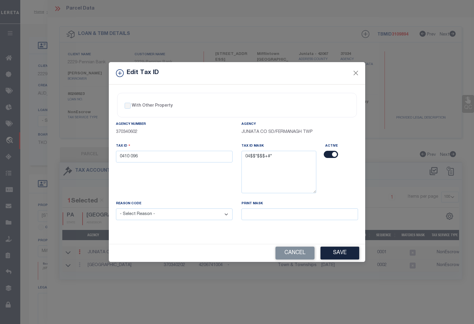
select select "ACT"
click at [116, 209] on select "- Select Reason - 099 - Other (Provide additional detail) ACT - Agency Changed …" at bounding box center [174, 214] width 117 height 12
click at [337, 254] on button "Save" at bounding box center [340, 252] width 39 height 13
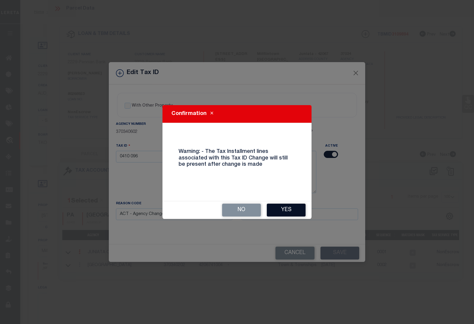
click at [289, 209] on button "Yes" at bounding box center [286, 209] width 39 height 13
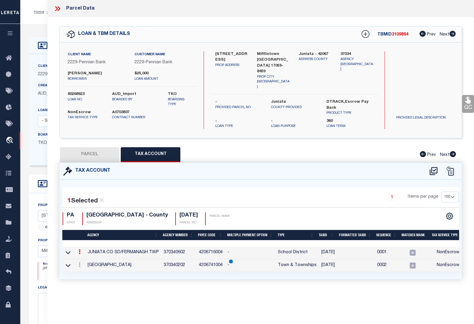
select select
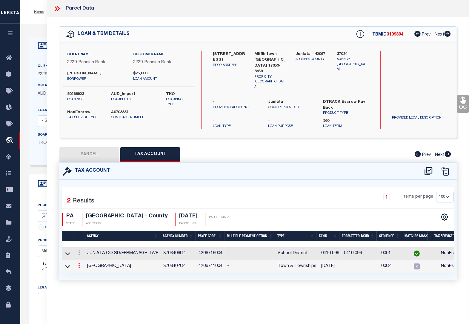
click at [78, 263] on icon at bounding box center [79, 265] width 2 height 5
click at [84, 272] on icon at bounding box center [85, 274] width 4 height 4
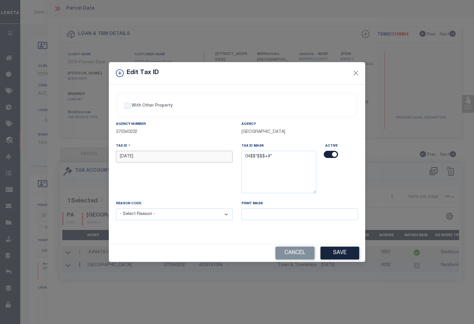
drag, startPoint x: 144, startPoint y: 159, endPoint x: 103, endPoint y: 153, distance: 41.3
click at [103, 153] on div "Edit Tax ID With Other Property With Other Property Type Temporary" at bounding box center [237, 162] width 474 height 324
paste input "0410 0"
type input "0410 096"
click at [152, 214] on select "- Select Reason - 099 - Other (Provide additional detail) ACT - Agency Changed …" at bounding box center [174, 214] width 117 height 12
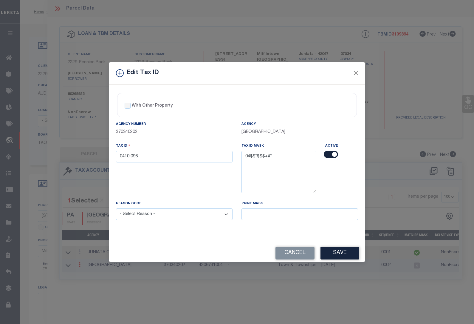
select select "ACT"
click at [116, 209] on select "- Select Reason - 099 - Other (Provide additional detail) ACT - Agency Changed …" at bounding box center [174, 214] width 117 height 12
click at [333, 254] on button "Save" at bounding box center [340, 252] width 39 height 13
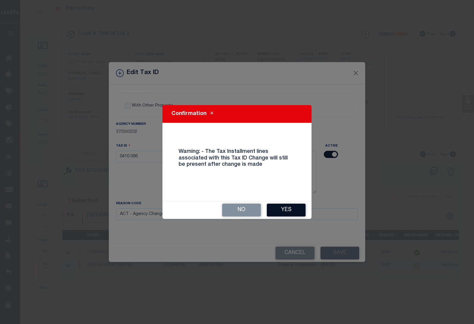
click at [284, 210] on button "Yes" at bounding box center [286, 209] width 39 height 13
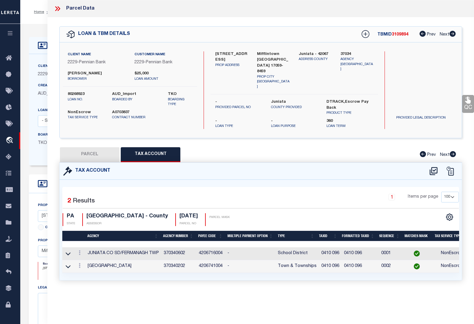
select select
